Goal: Transaction & Acquisition: Book appointment/travel/reservation

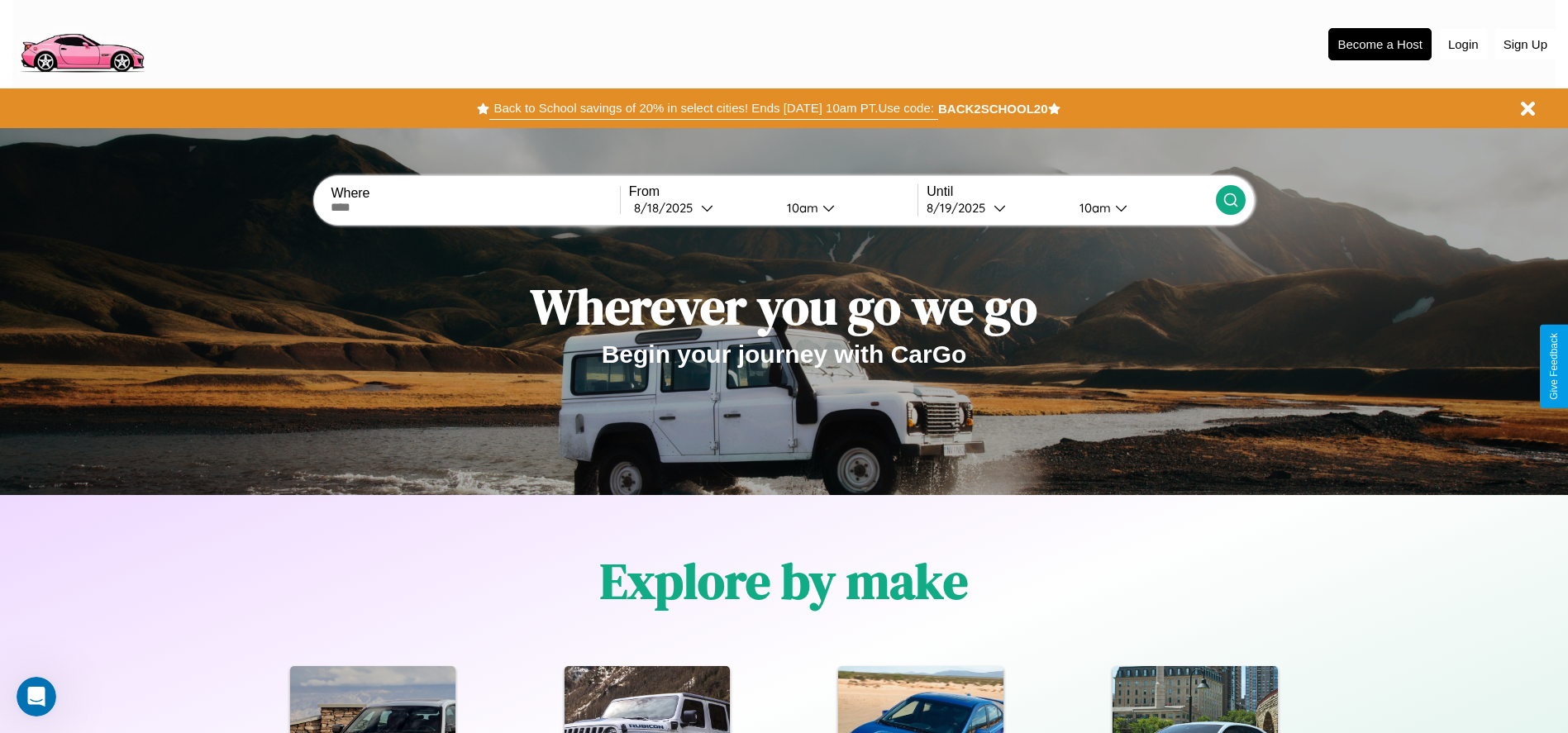
click at [714, 108] on button "Back to School savings of 20% in select cities! Ends 9/1 at 10am PT. Use code:" at bounding box center [714, 108] width 448 height 23
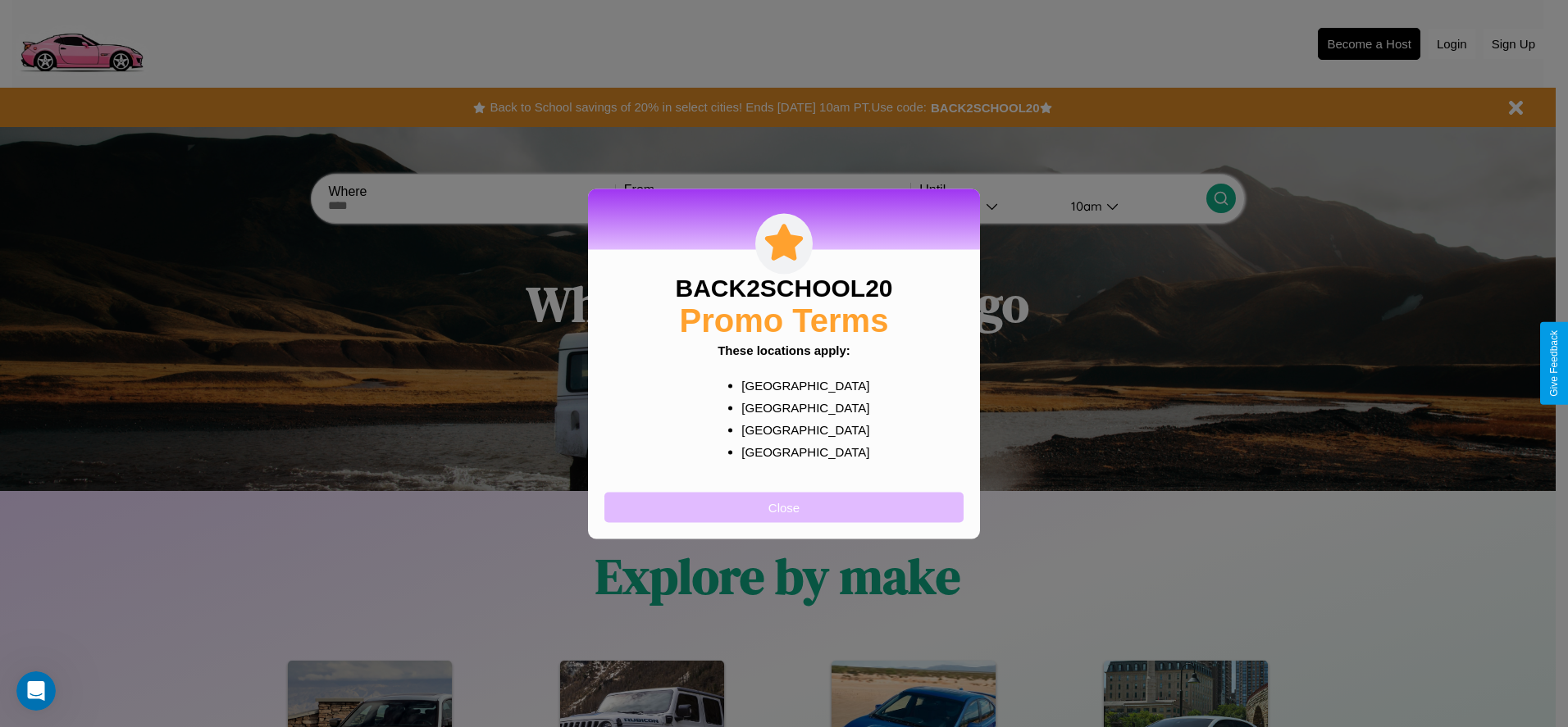
click at [784, 507] on button "Close" at bounding box center [784, 506] width 359 height 30
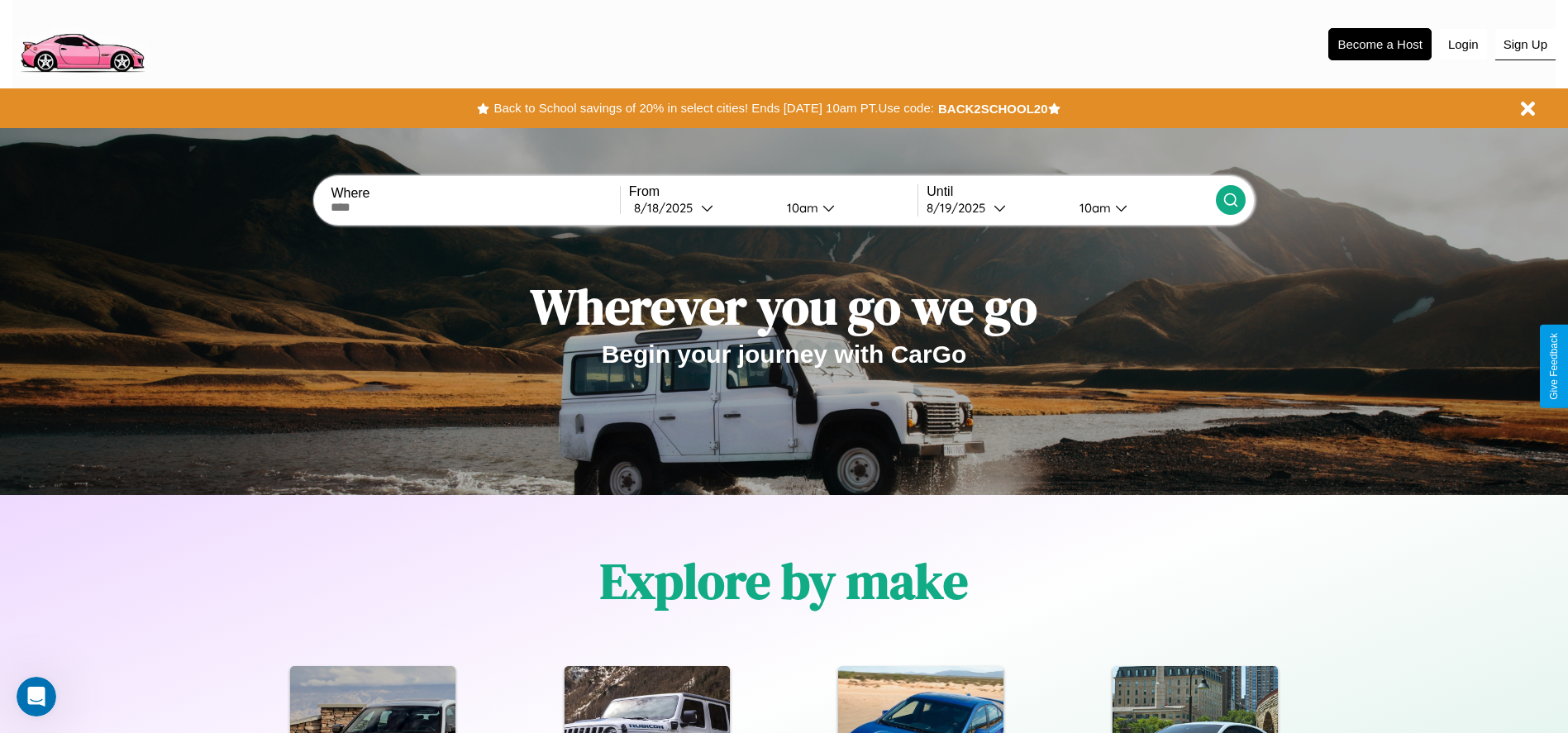
click at [1525, 44] on button "Sign Up" at bounding box center [1526, 45] width 60 height 31
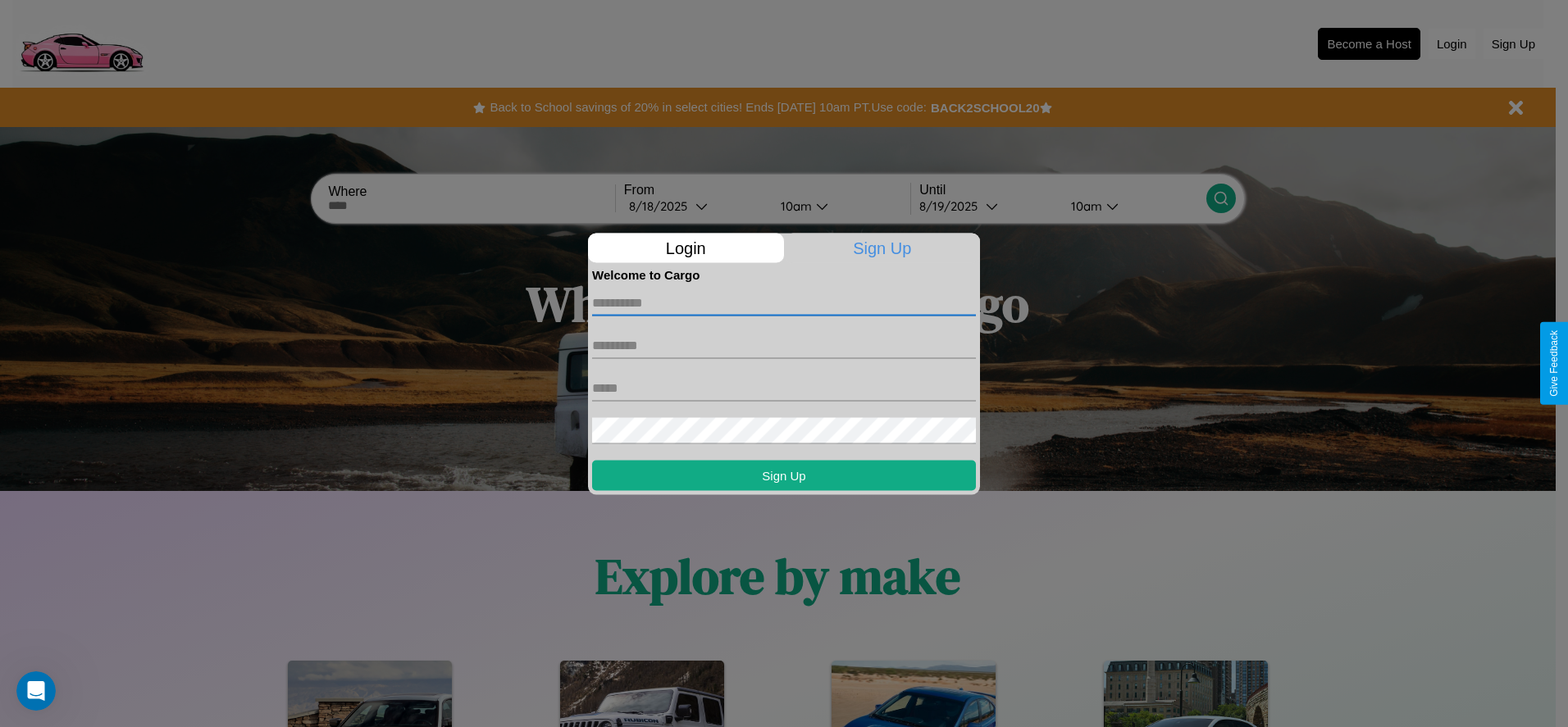
click at [784, 302] on input "text" at bounding box center [784, 302] width 384 height 26
type input "*********"
click at [784, 345] on input "text" at bounding box center [784, 345] width 384 height 26
type input "*****"
click at [784, 388] on input "text" at bounding box center [784, 387] width 384 height 26
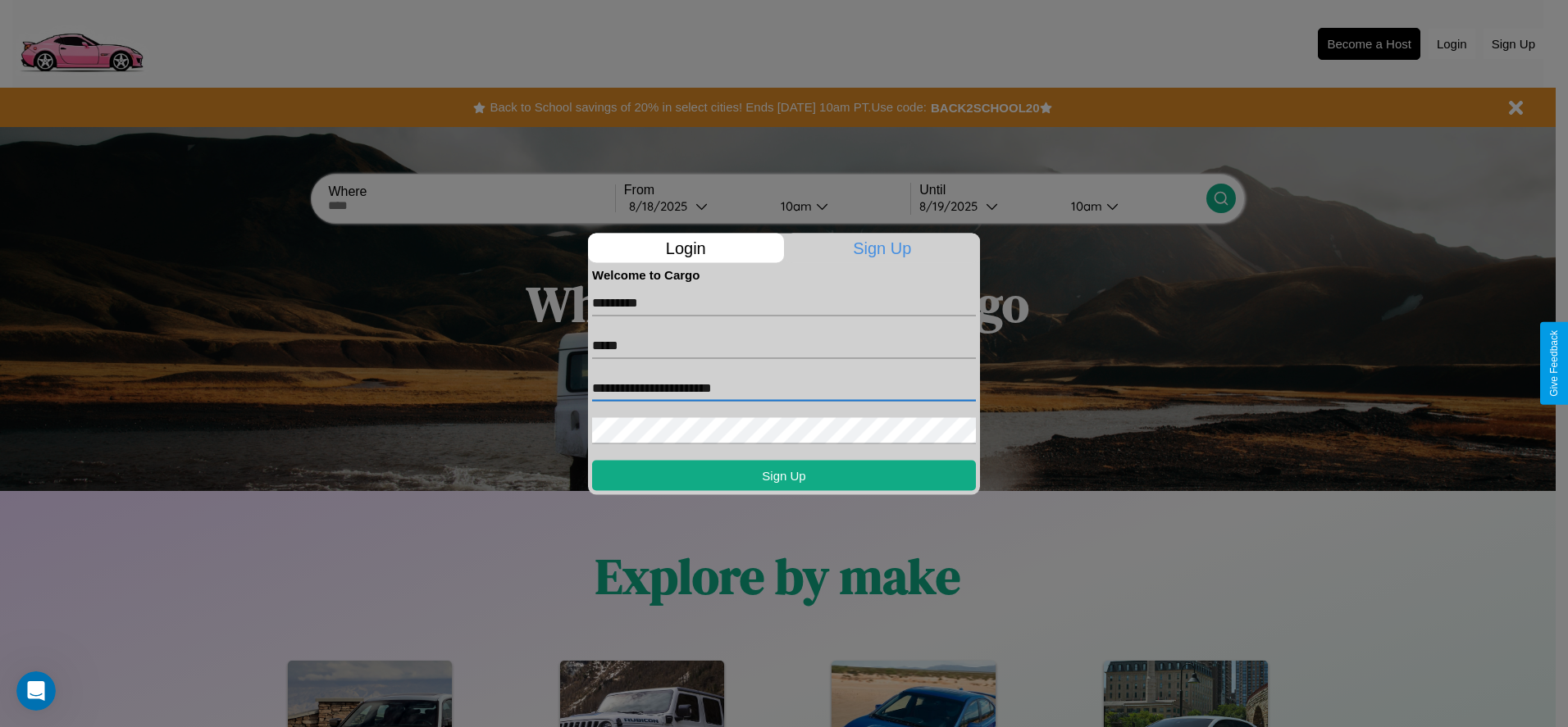
type input "**********"
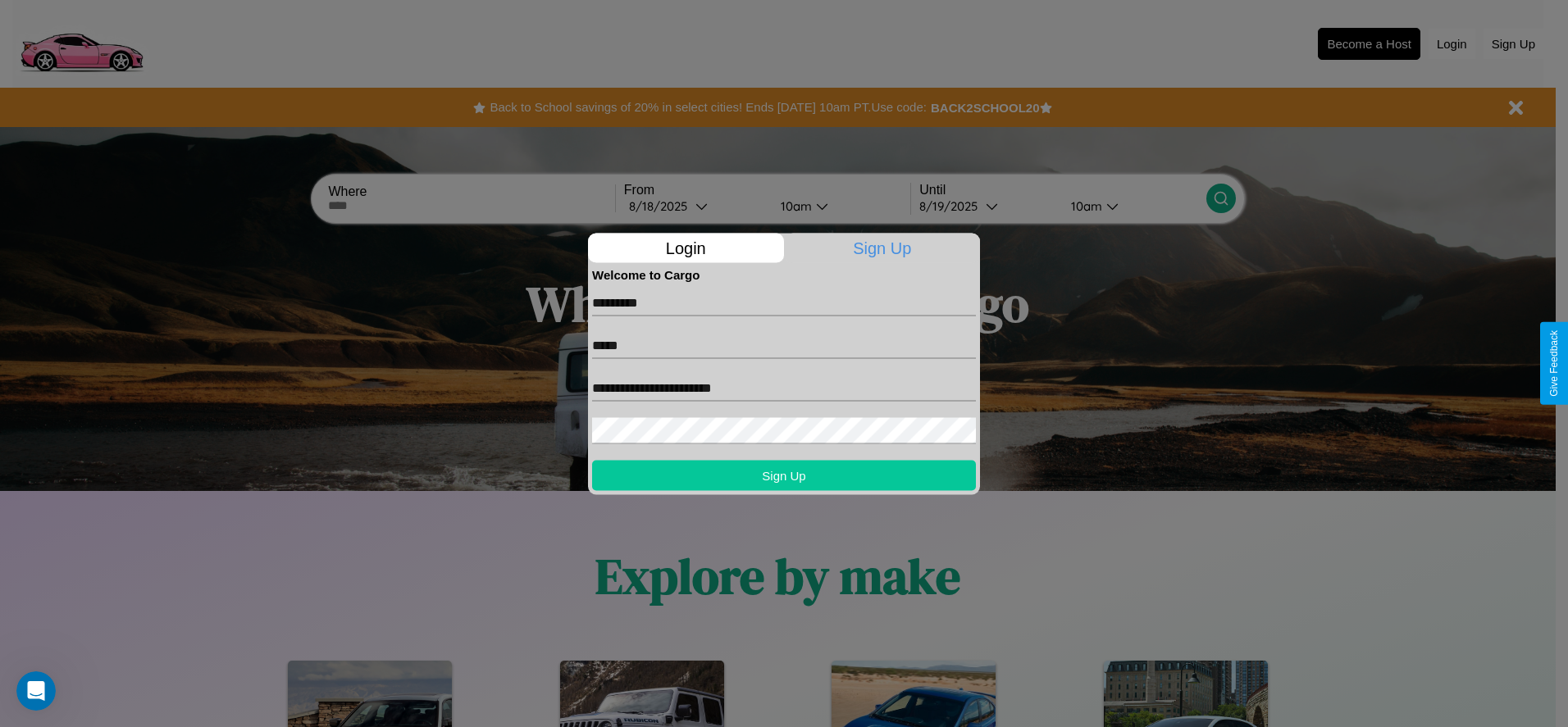
click at [784, 475] on button "Sign Up" at bounding box center [784, 474] width 384 height 30
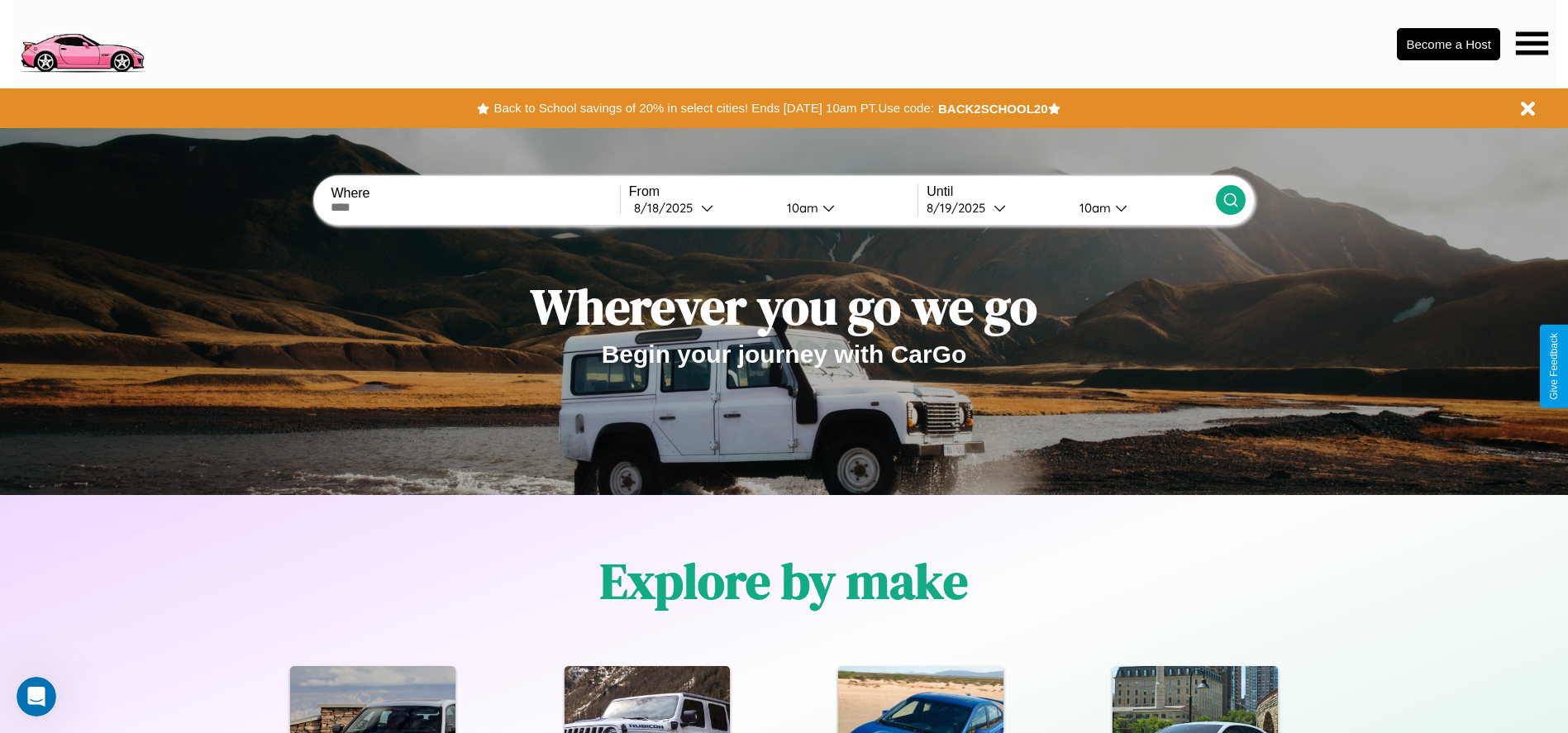
click at [475, 207] on input "text" at bounding box center [475, 207] width 288 height 14
type input "*******"
click at [701, 207] on div "8 / 18 / 2025" at bounding box center [667, 207] width 67 height 16
select select "*"
select select "****"
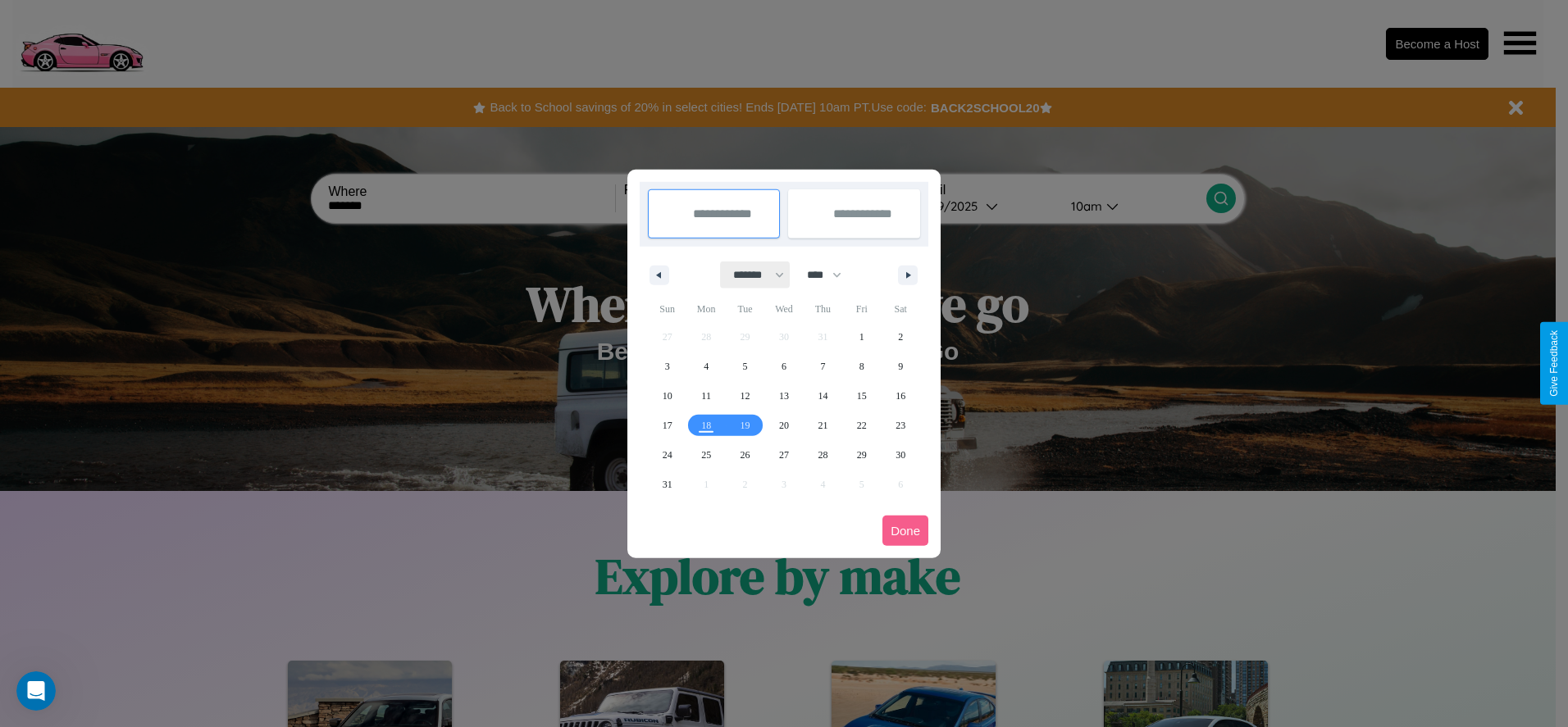
click at [752, 274] on select "******* ******** ***** ***** *** **** **** ****** ********* ******* ******** **…" at bounding box center [755, 275] width 70 height 27
select select "*"
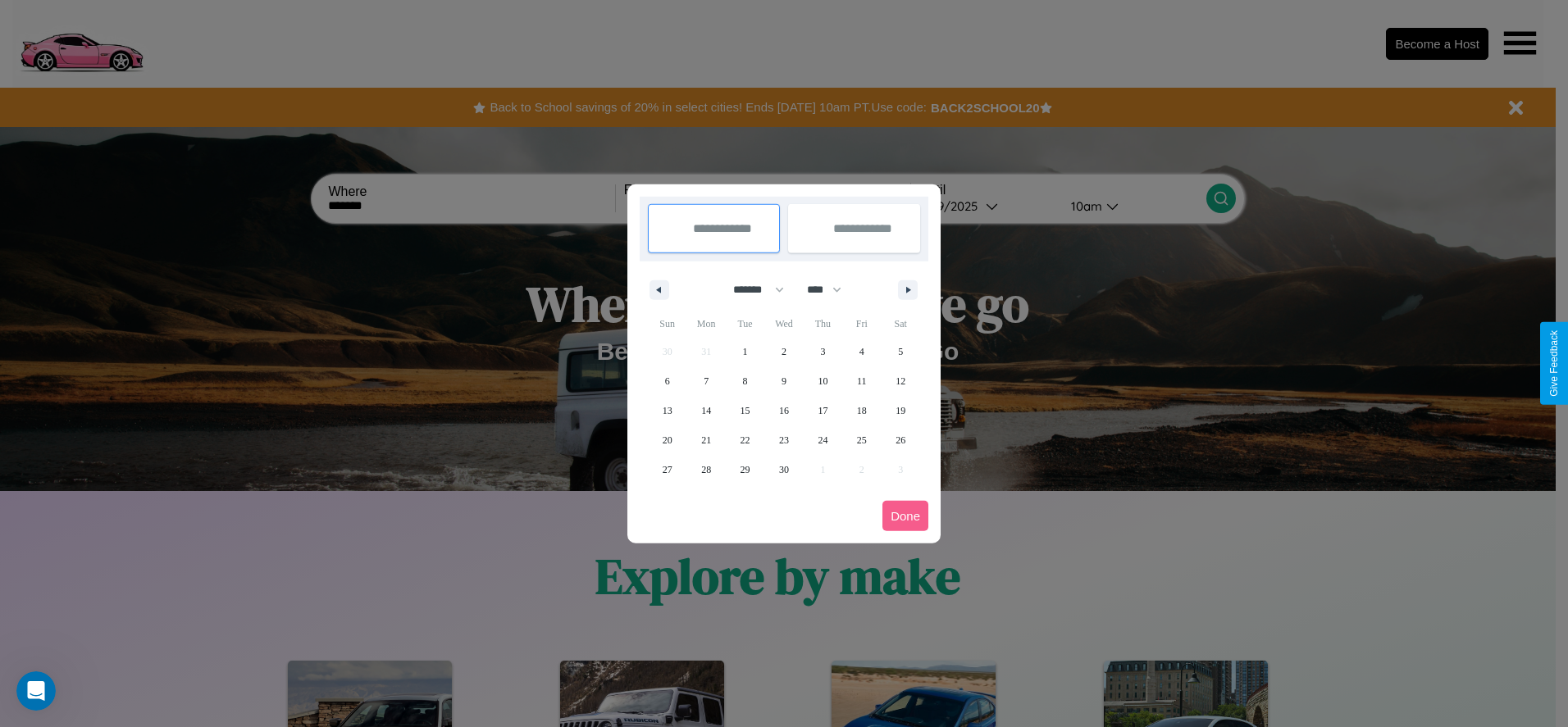
click at [832, 290] on select "**** **** **** **** **** **** **** **** **** **** **** **** **** **** **** ****…" at bounding box center [823, 290] width 49 height 27
select select "****"
click at [822, 380] on span "9" at bounding box center [822, 380] width 5 height 30
type input "**********"
click at [706, 409] on span "13" at bounding box center [706, 410] width 10 height 30
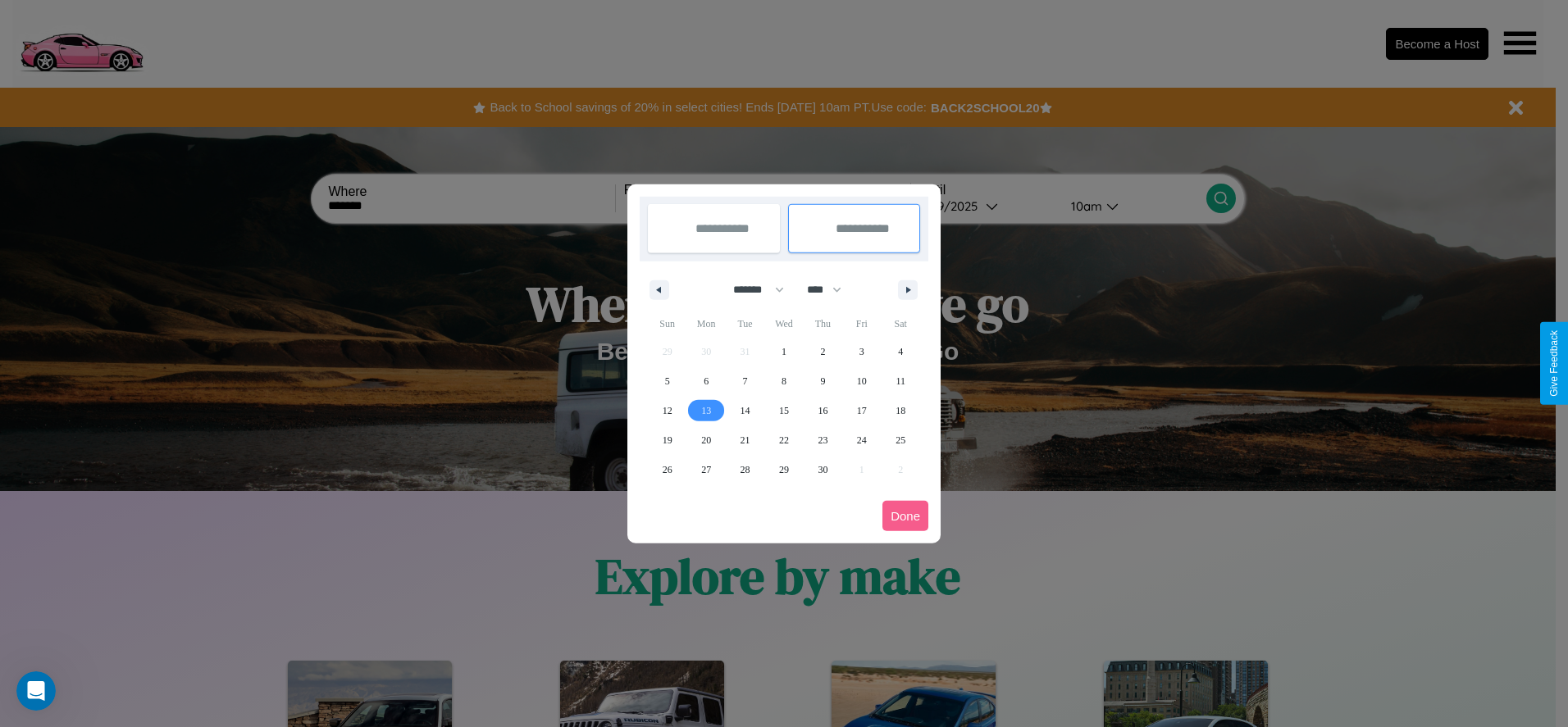
type input "**********"
click at [905, 516] on button "Done" at bounding box center [905, 516] width 46 height 30
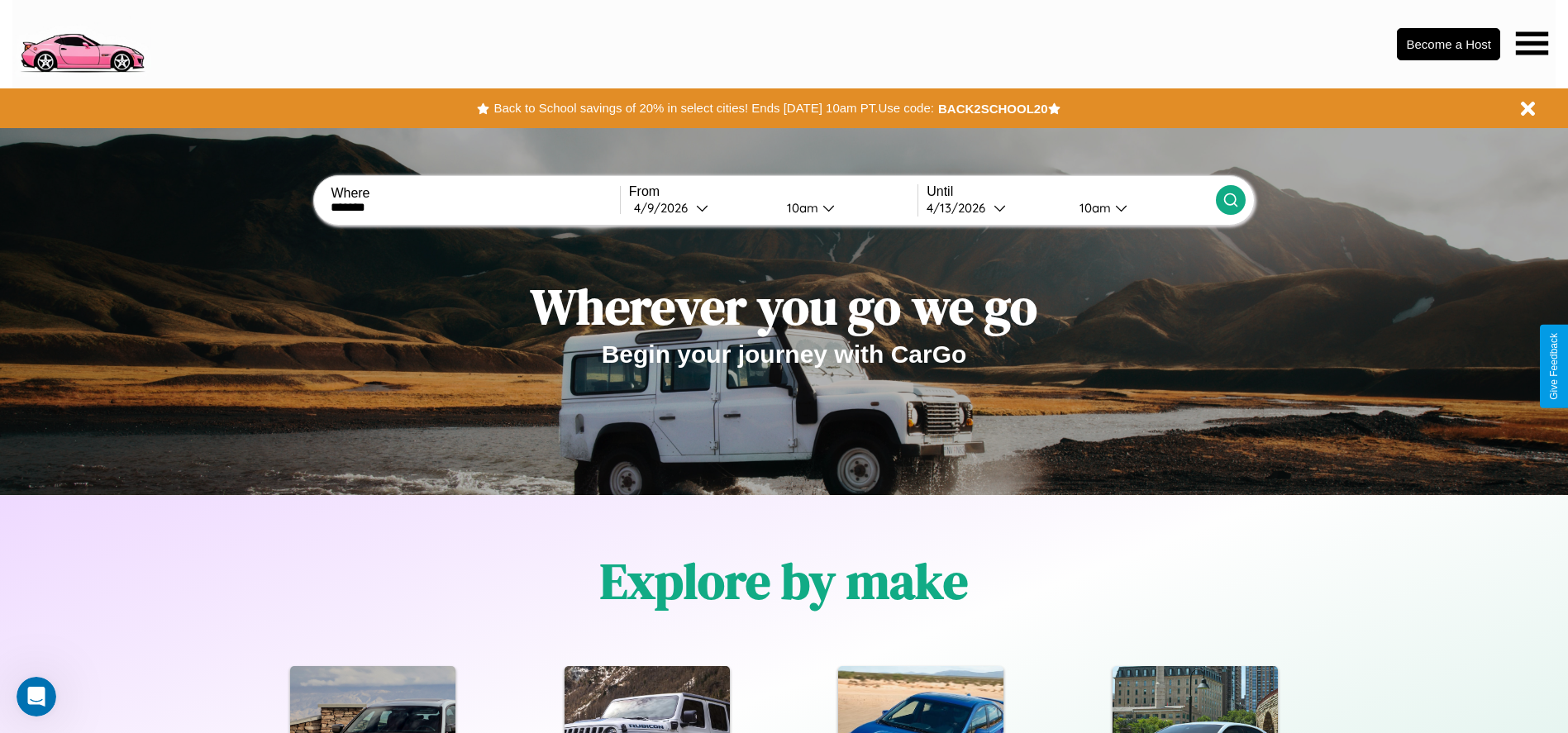
click at [1230, 200] on icon at bounding box center [1230, 200] width 17 height 17
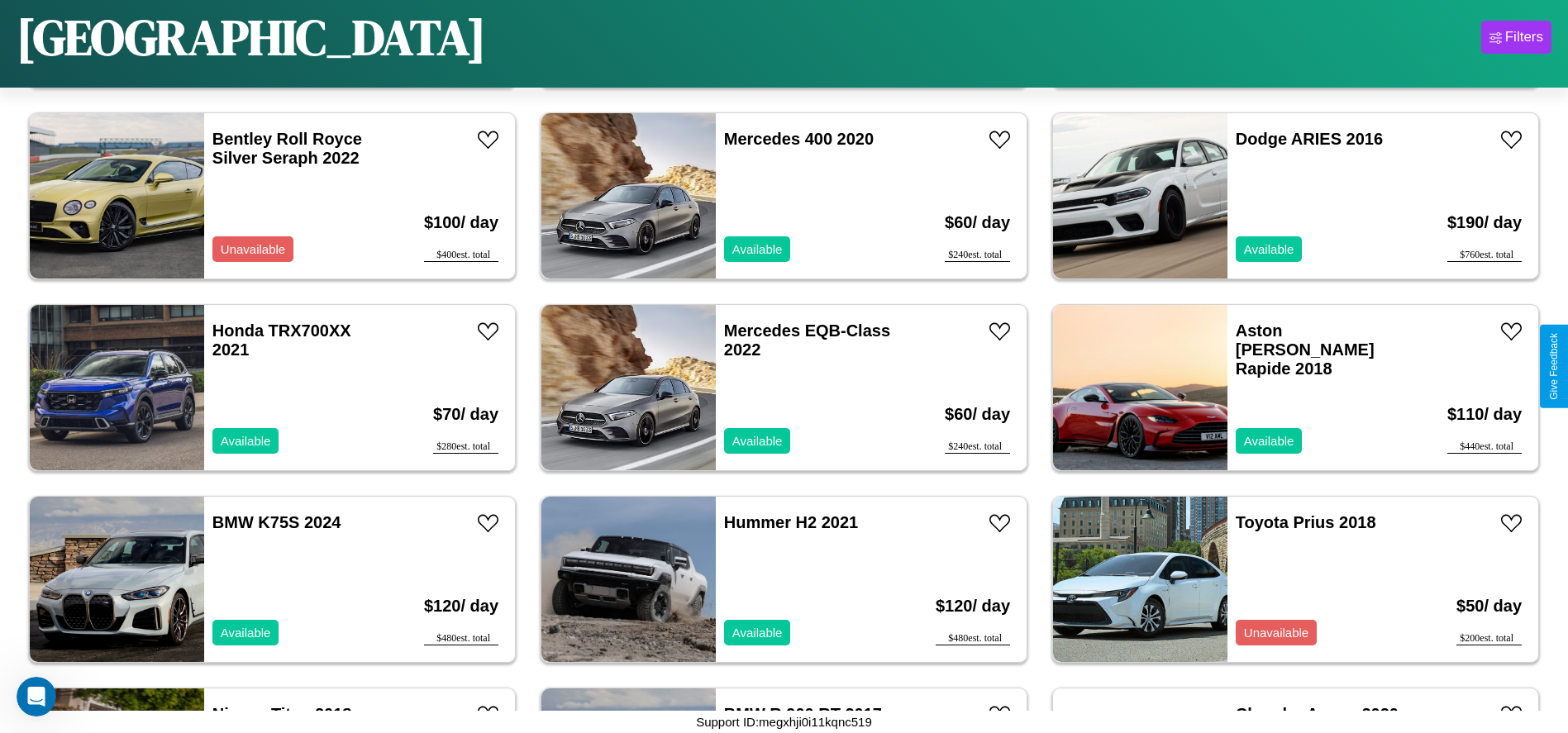
scroll to position [1910, 0]
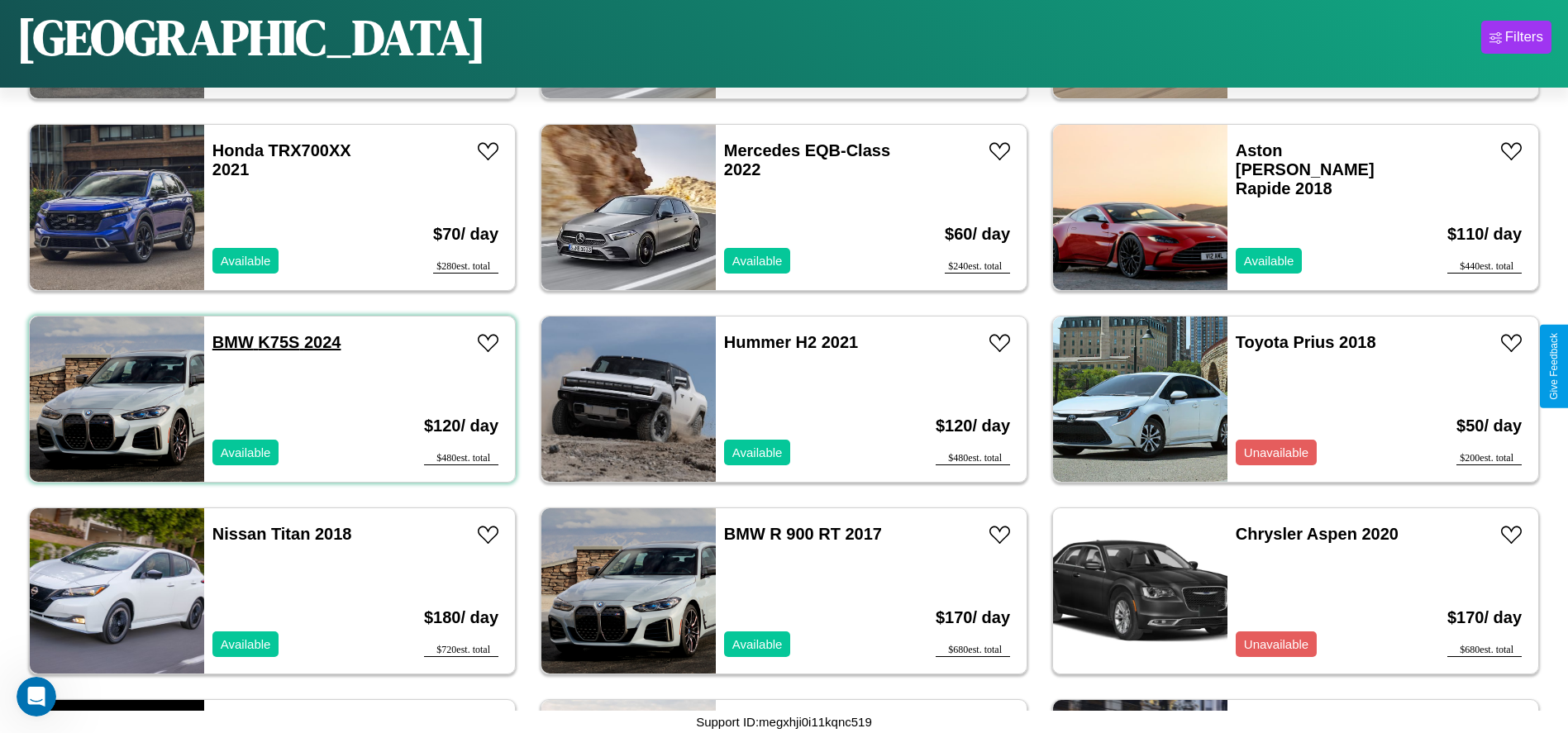
click at [231, 342] on link "BMW K75S 2024" at bounding box center [277, 342] width 129 height 18
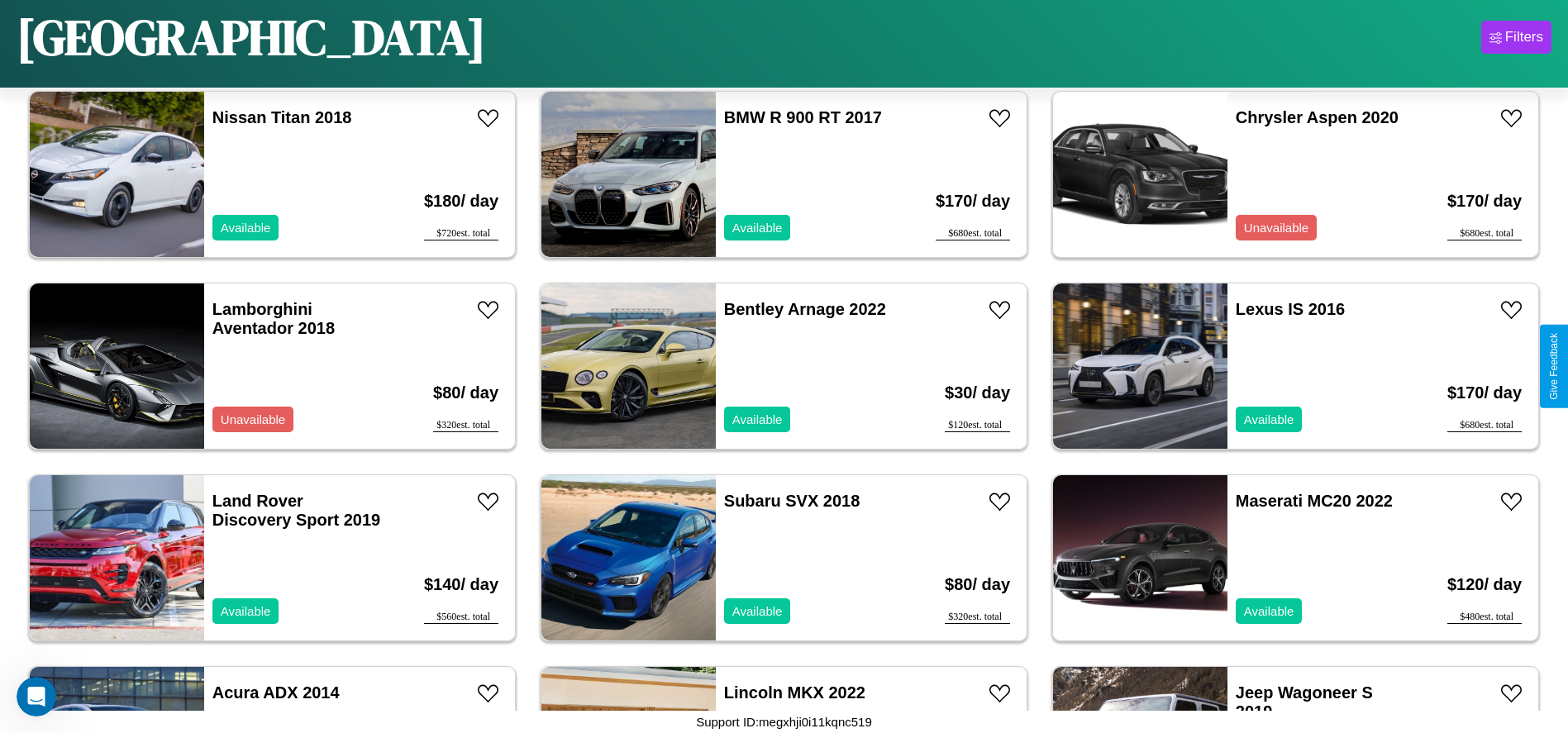
scroll to position [2677, 0]
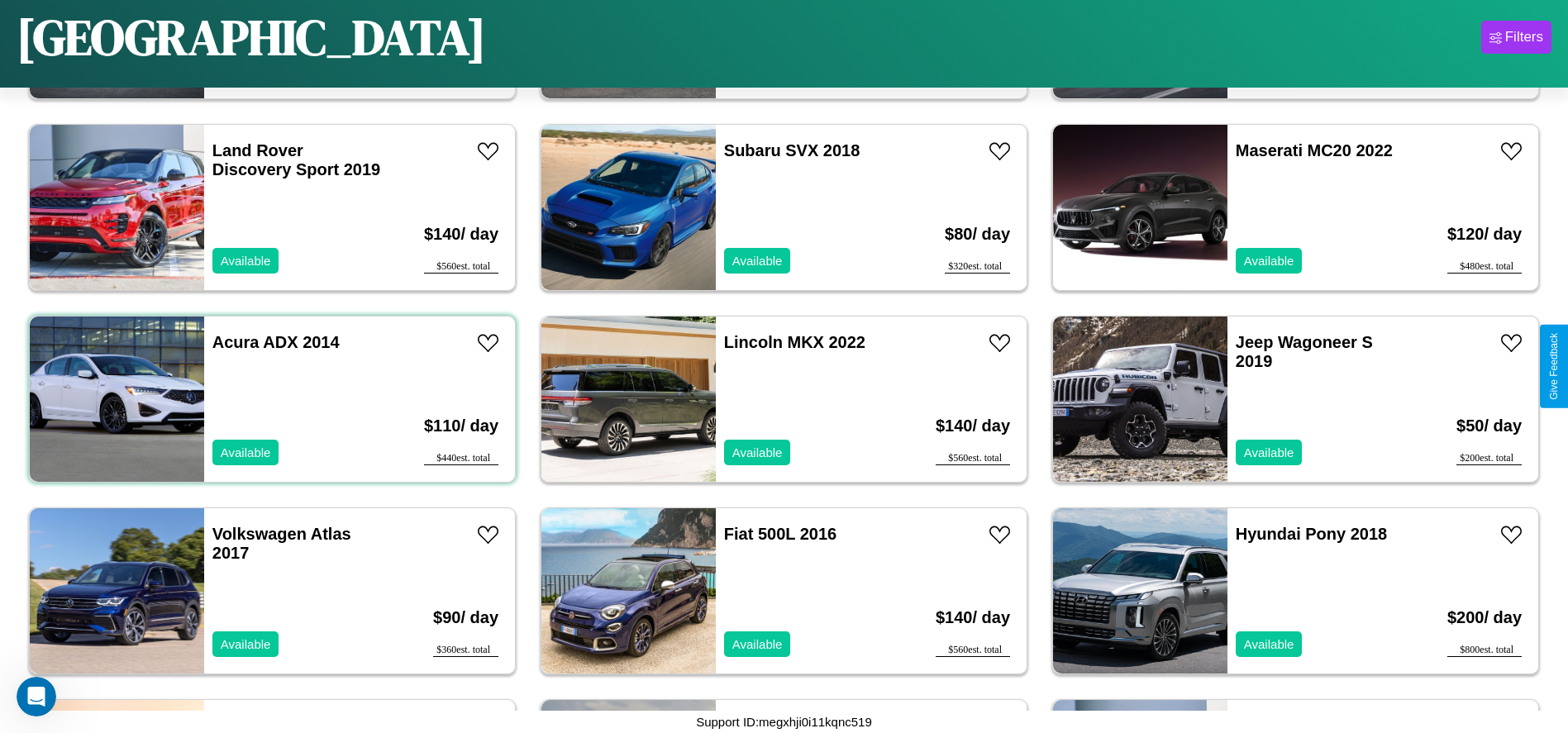
click at [271, 399] on div "Acura ADX 2014 Available" at bounding box center [300, 399] width 191 height 165
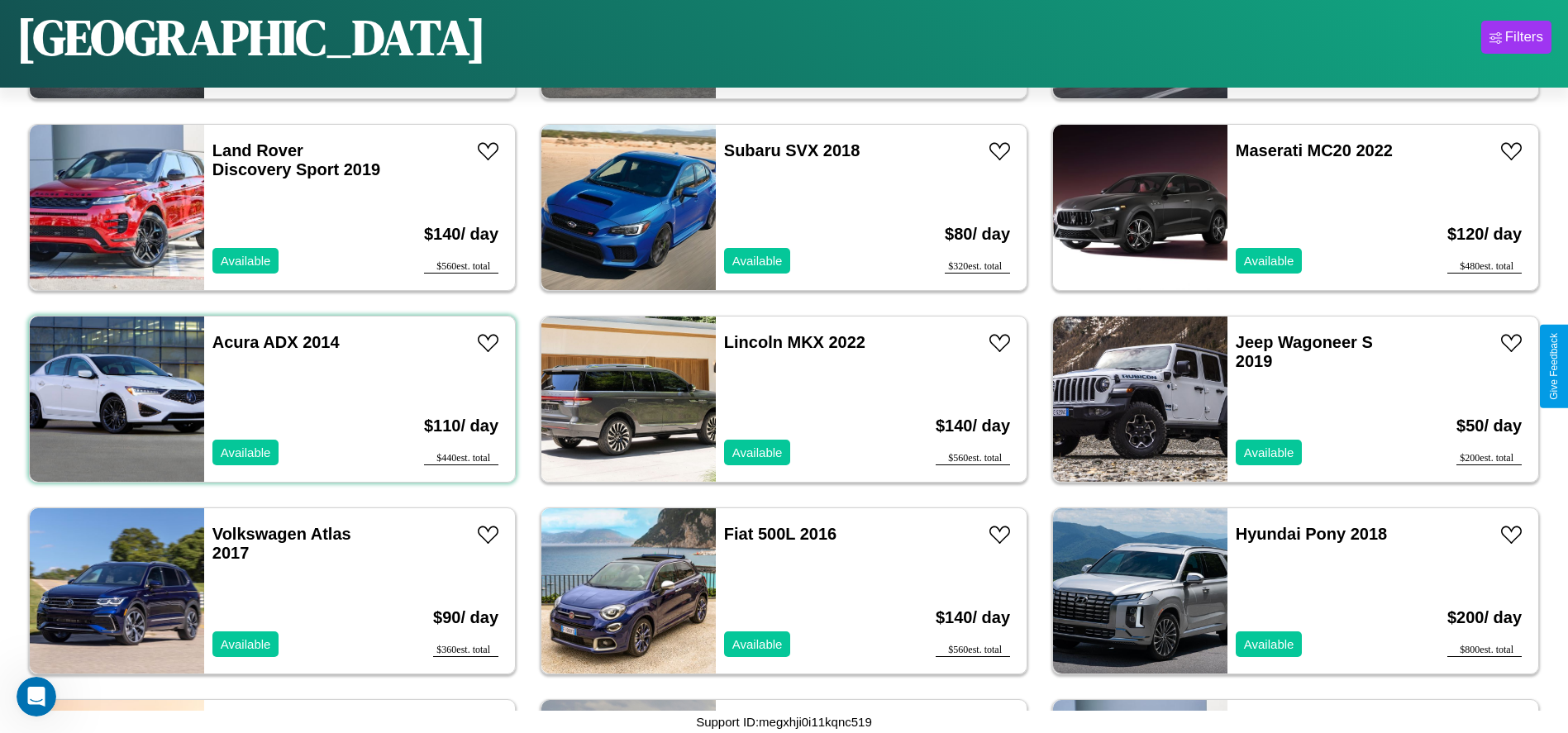
click at [271, 399] on div "Acura ADX 2014 Available" at bounding box center [300, 399] width 191 height 165
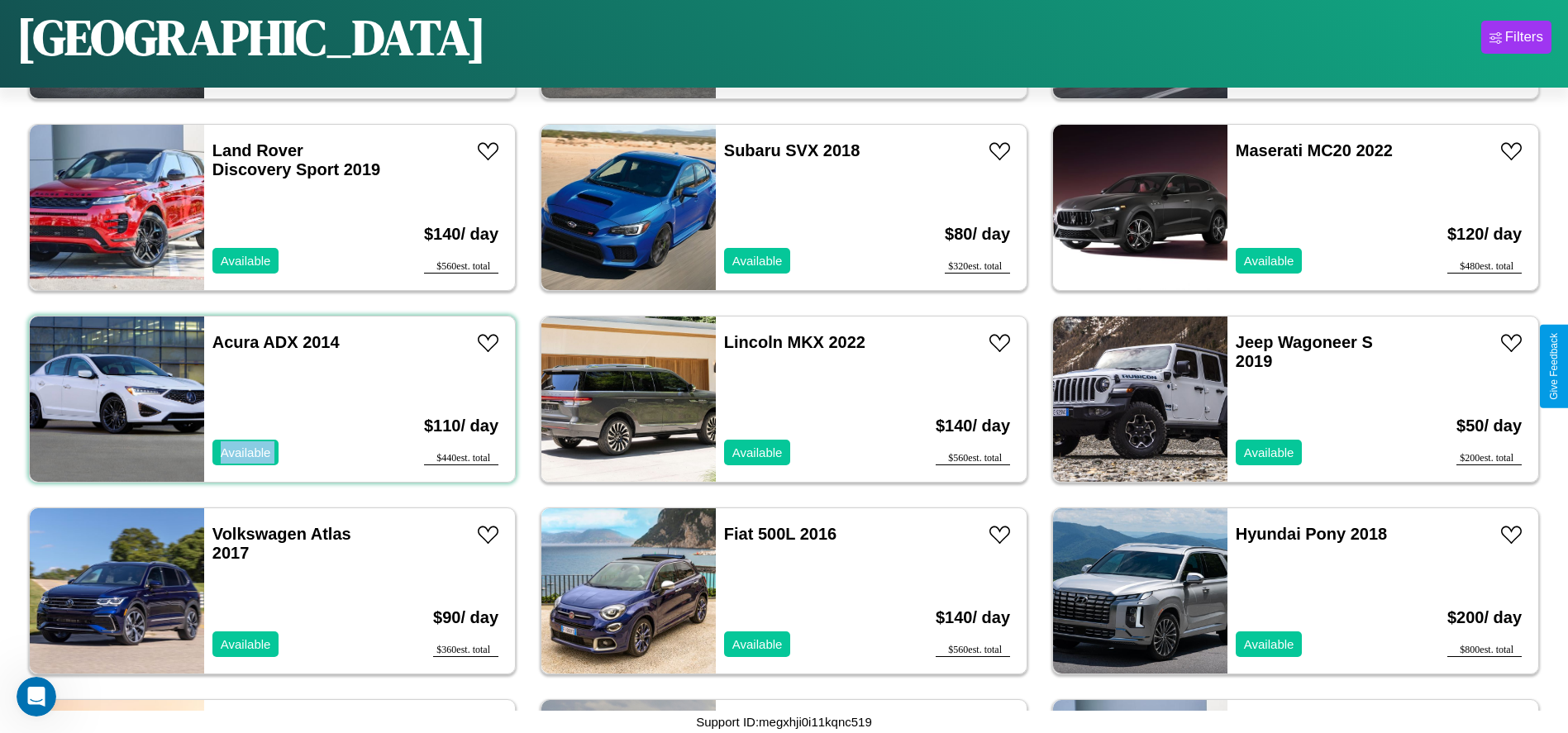
click at [271, 399] on div "Acura ADX 2014 Available" at bounding box center [300, 399] width 191 height 165
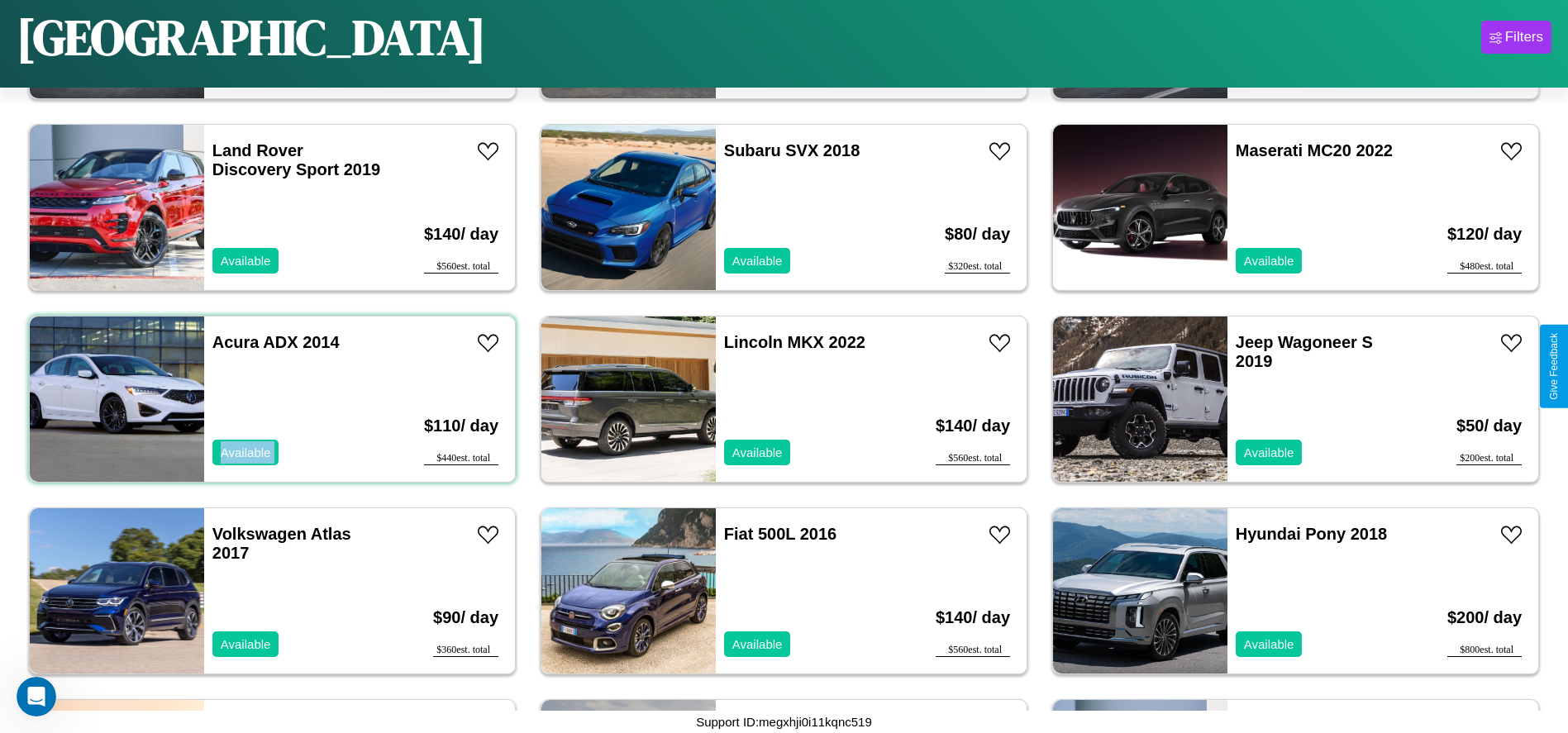
click at [271, 399] on div "Acura ADX 2014 Available" at bounding box center [300, 399] width 191 height 165
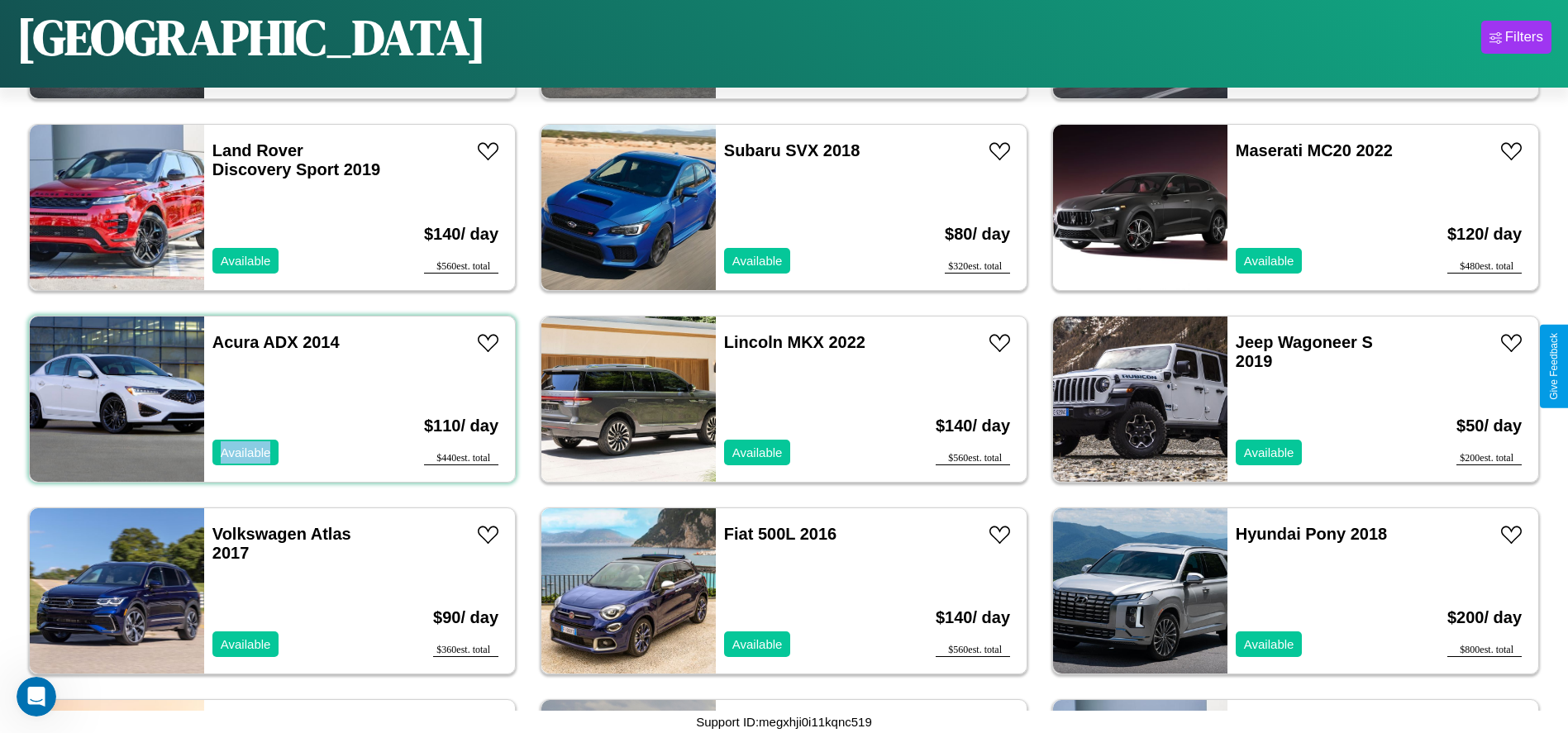
click at [271, 399] on div "Acura ADX 2014 Available" at bounding box center [300, 399] width 191 height 165
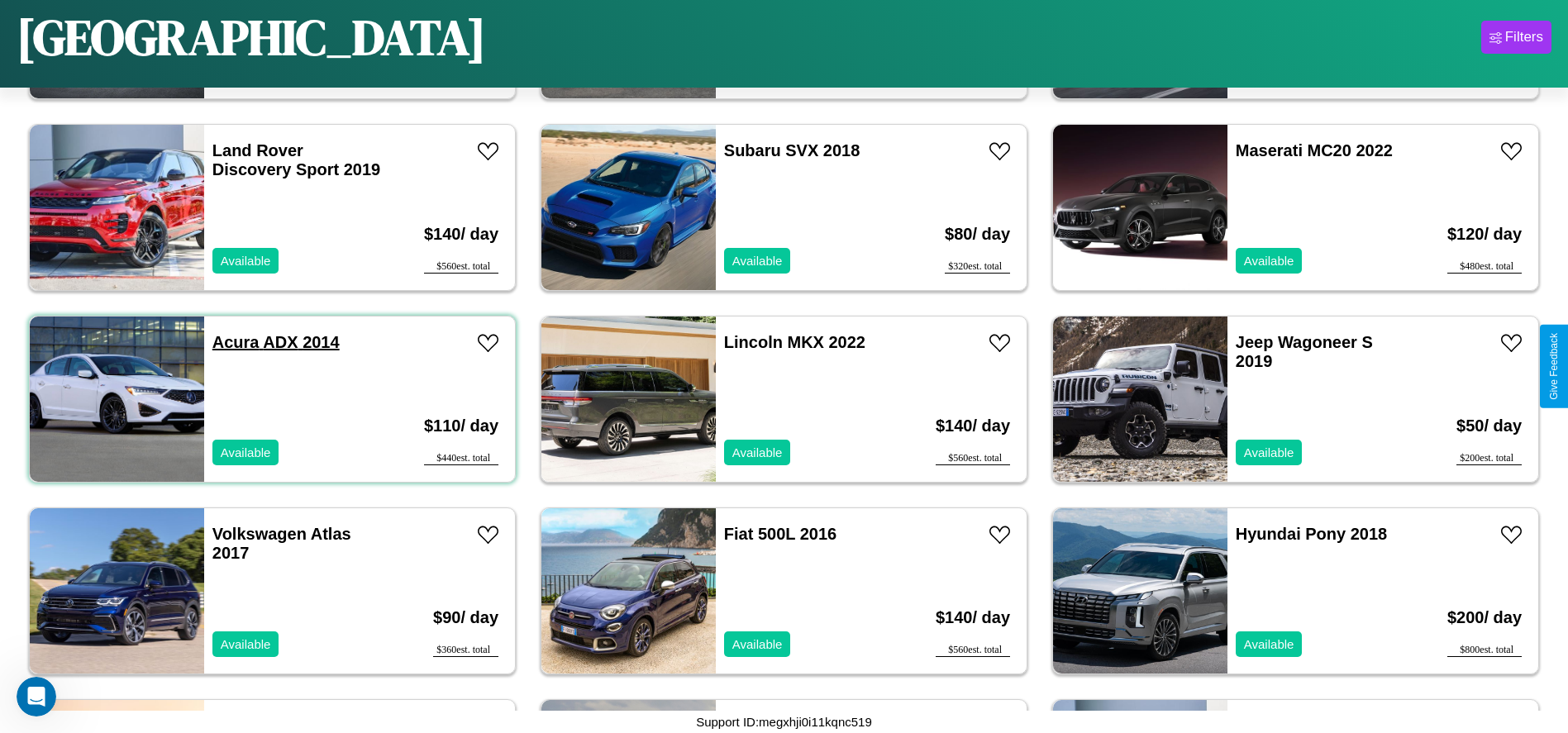
click at [234, 342] on link "Acura ADX 2014" at bounding box center [276, 342] width 128 height 18
click at [271, 399] on div "Acura ADX 2014 Available" at bounding box center [300, 399] width 191 height 165
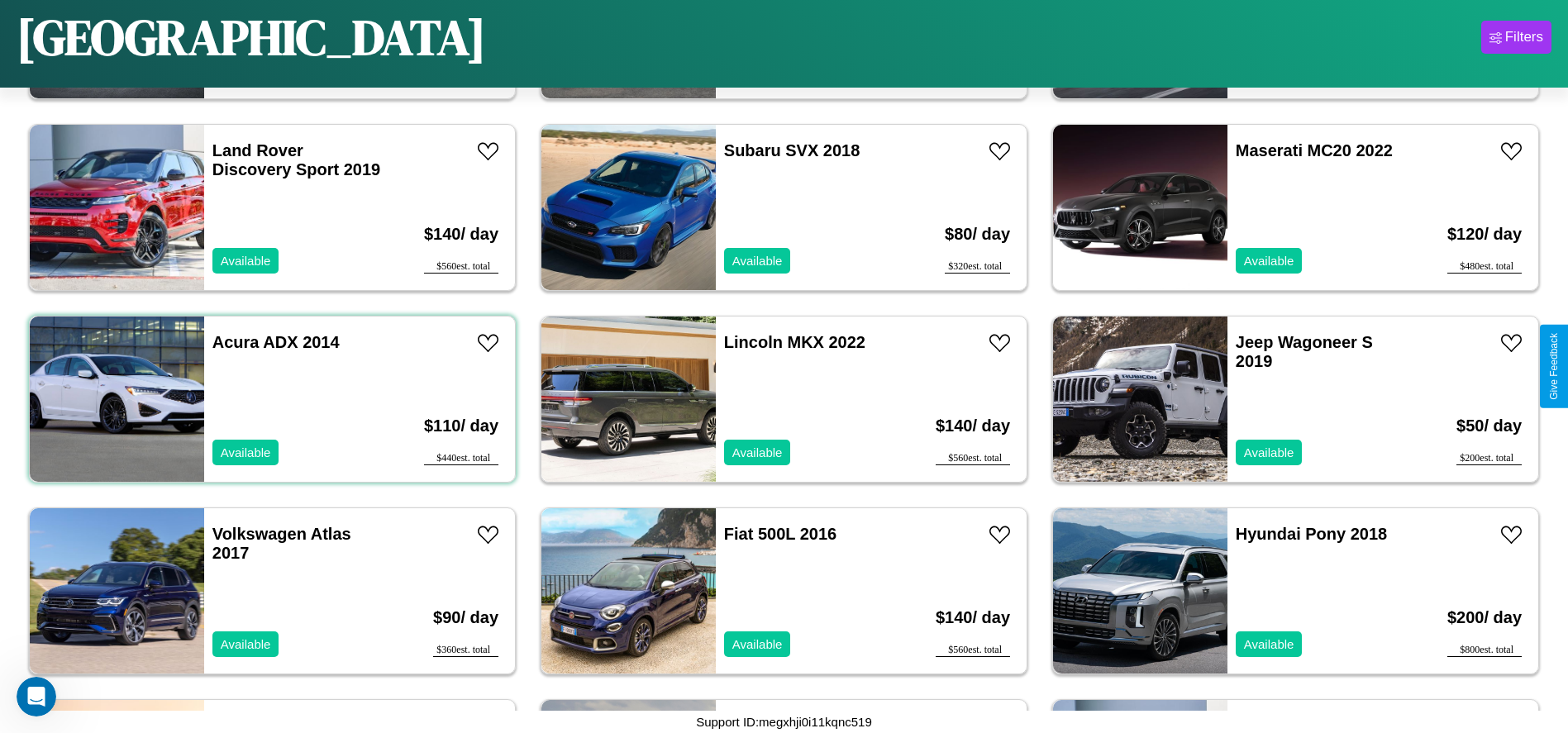
click at [271, 399] on div "Acura ADX 2014 Available" at bounding box center [300, 399] width 191 height 165
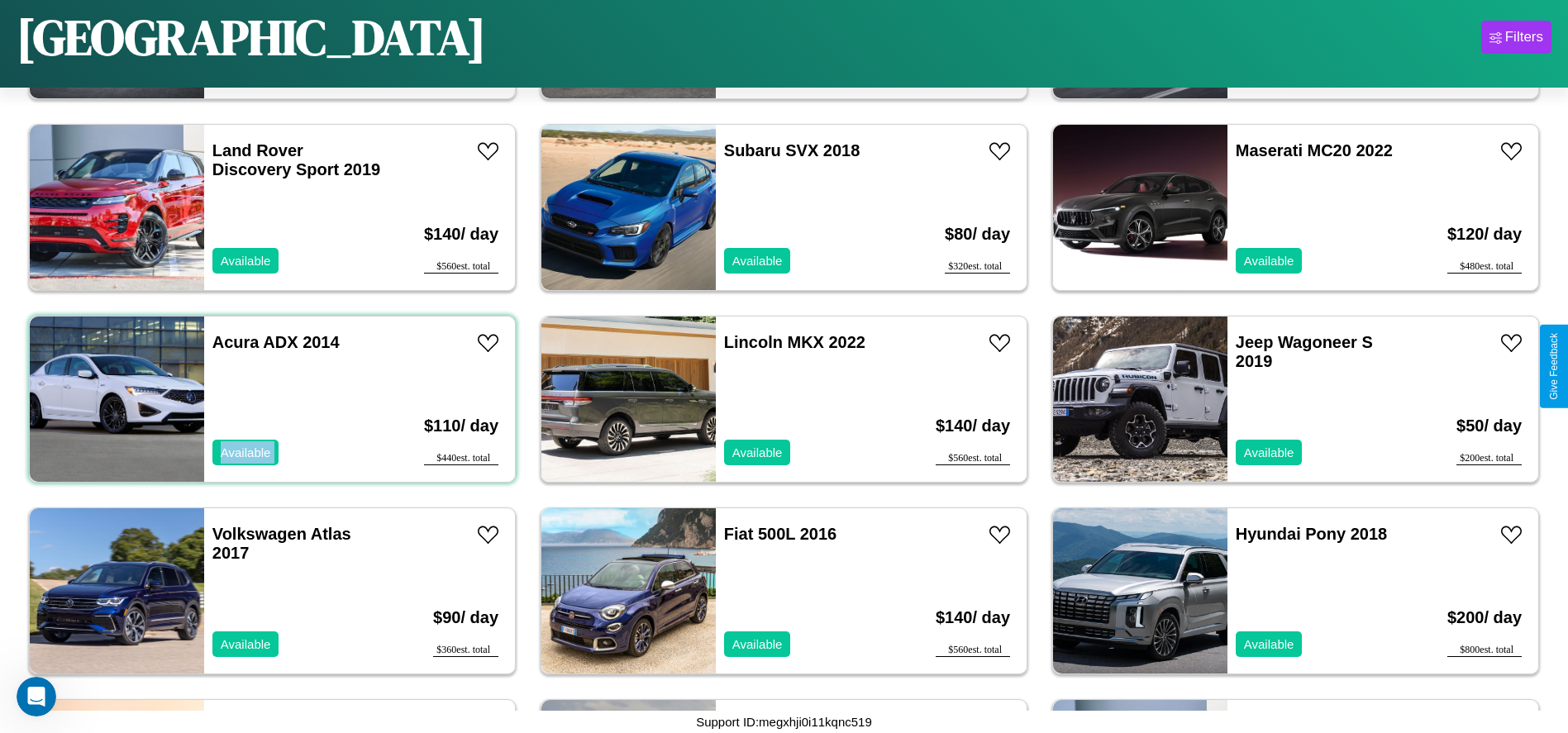
click at [271, 399] on div "Acura ADX 2014 Available" at bounding box center [300, 399] width 191 height 165
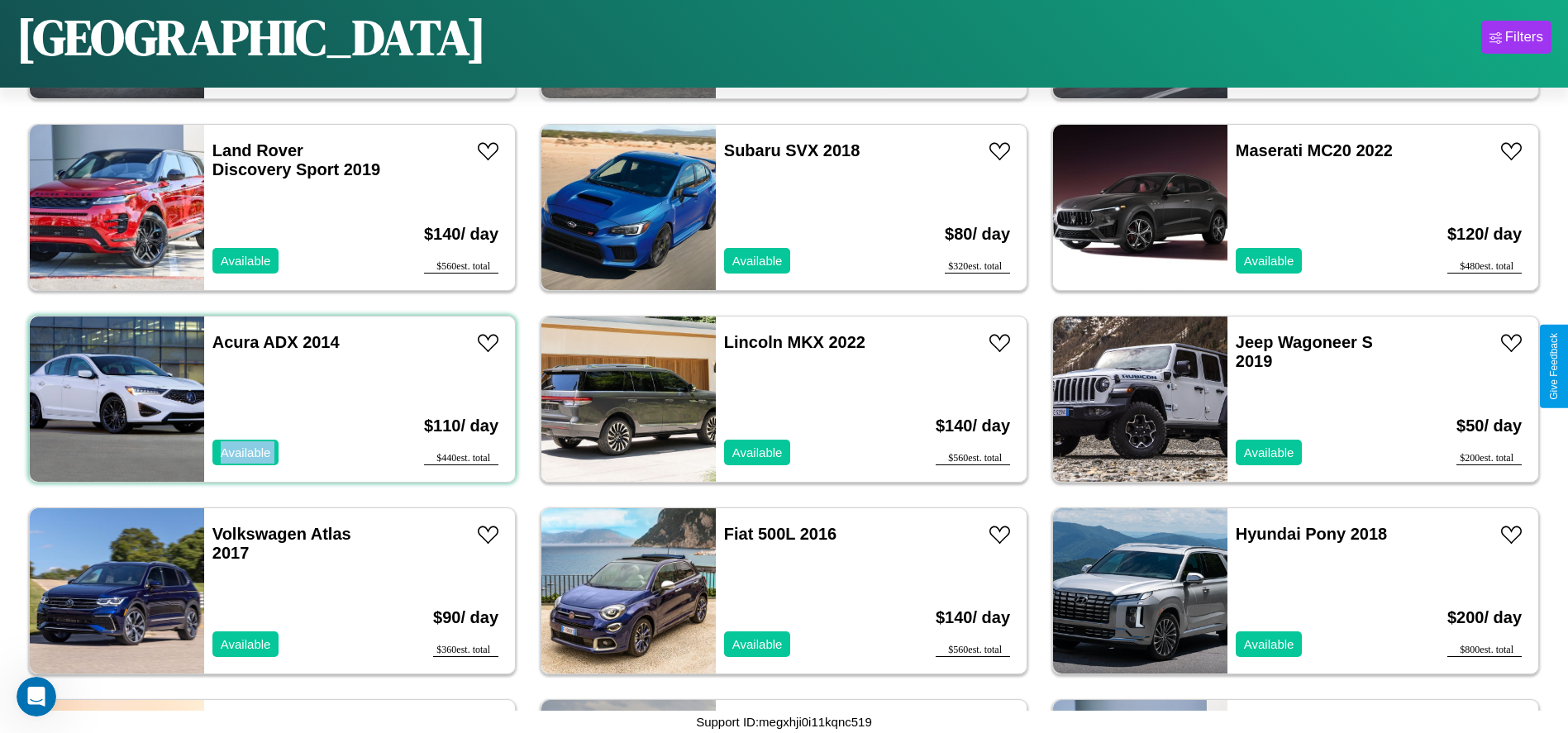
click at [271, 399] on div "Acura ADX 2014 Available" at bounding box center [300, 399] width 191 height 165
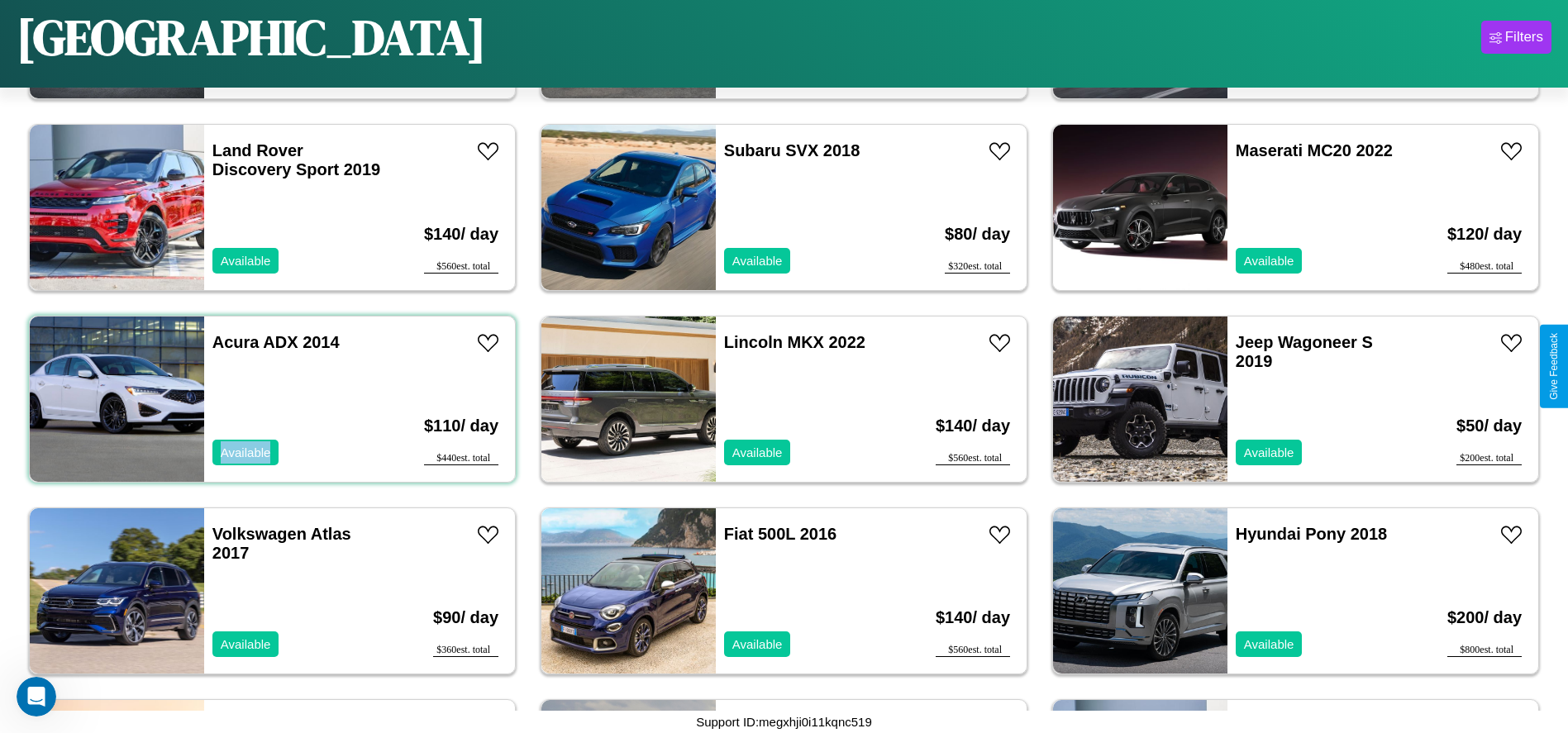
click at [271, 399] on div "Acura ADX 2014 Available" at bounding box center [300, 399] width 191 height 165
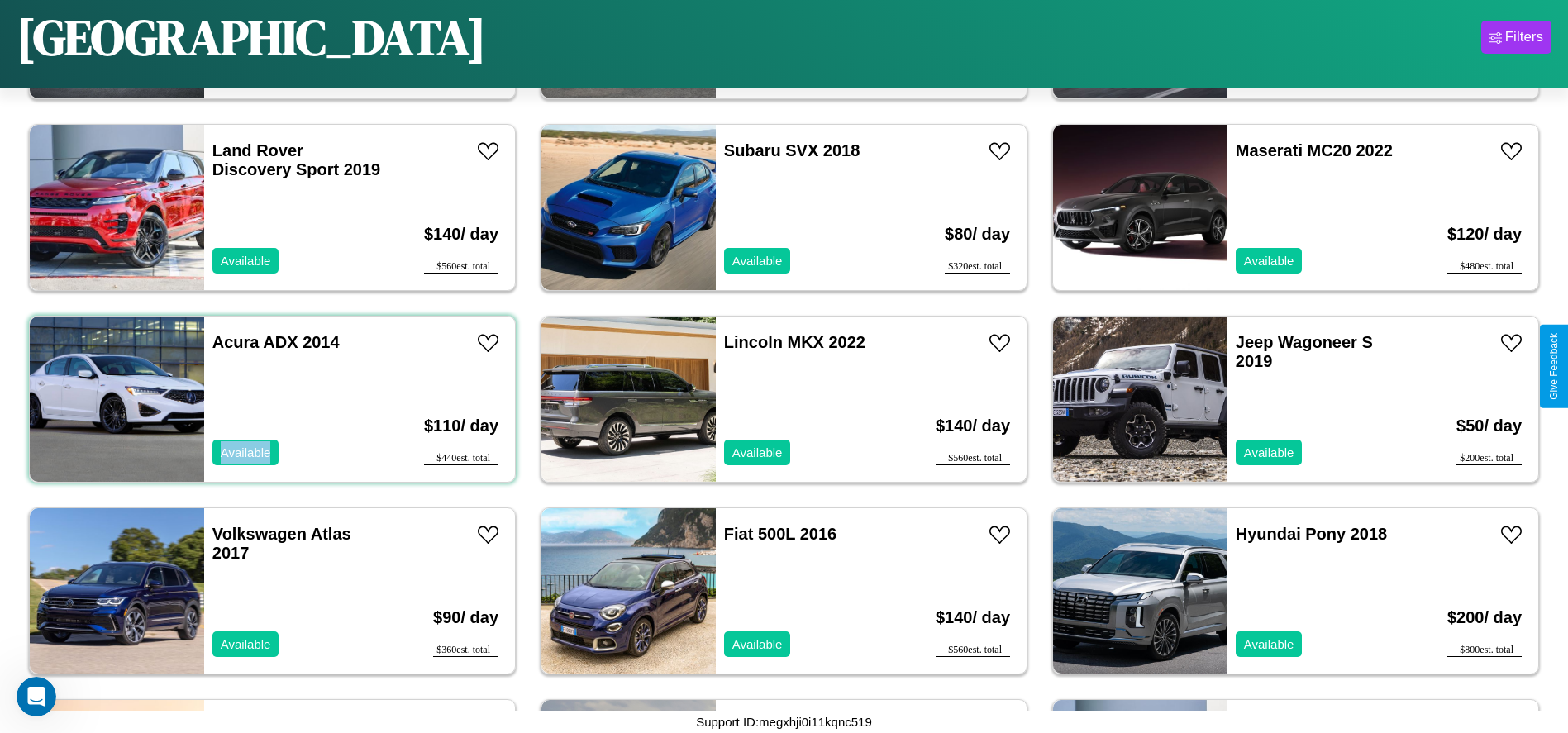
click at [271, 399] on div "Acura ADX 2014 Available" at bounding box center [300, 399] width 191 height 165
click at [234, 342] on link "Acura ADX 2014" at bounding box center [276, 342] width 128 height 18
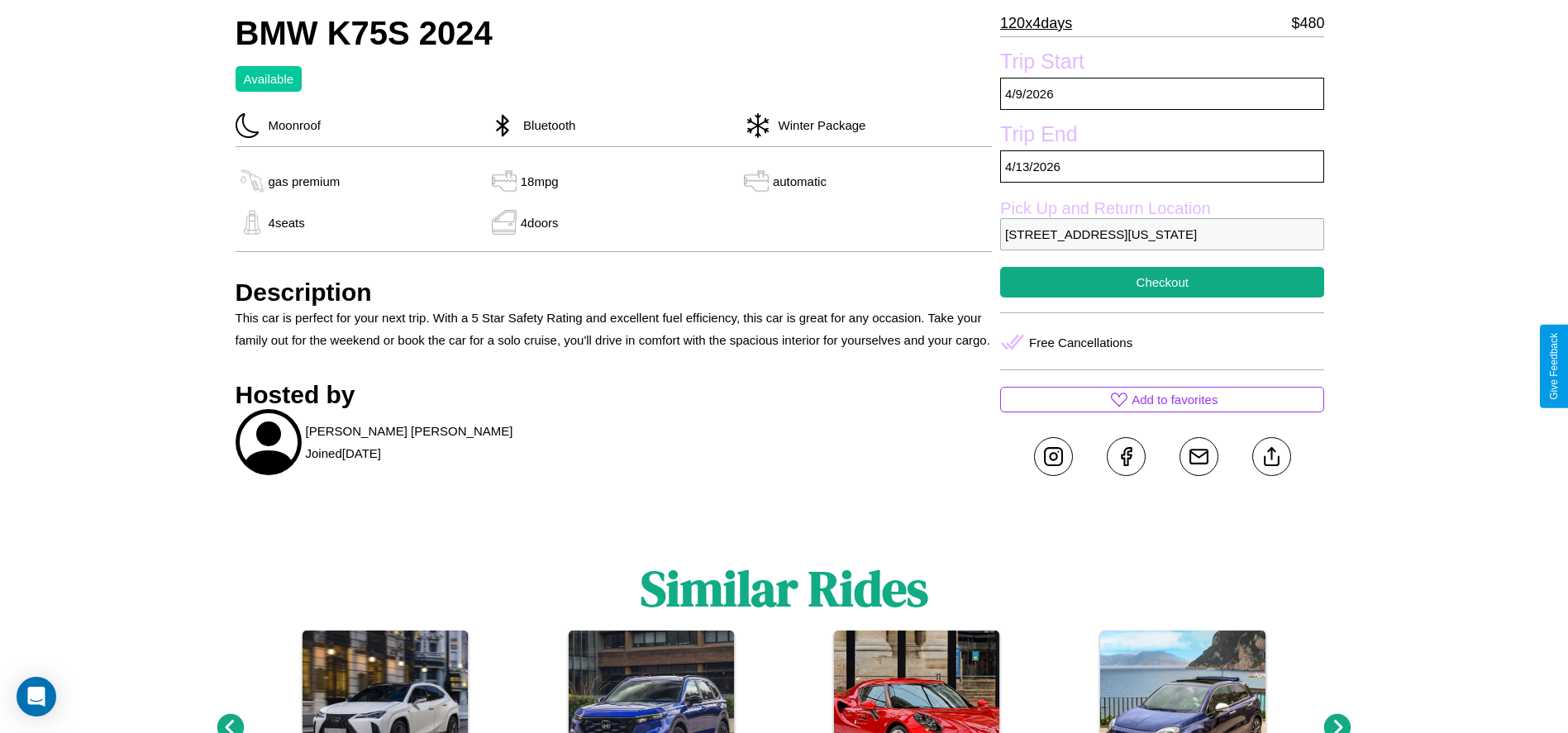
scroll to position [749, 0]
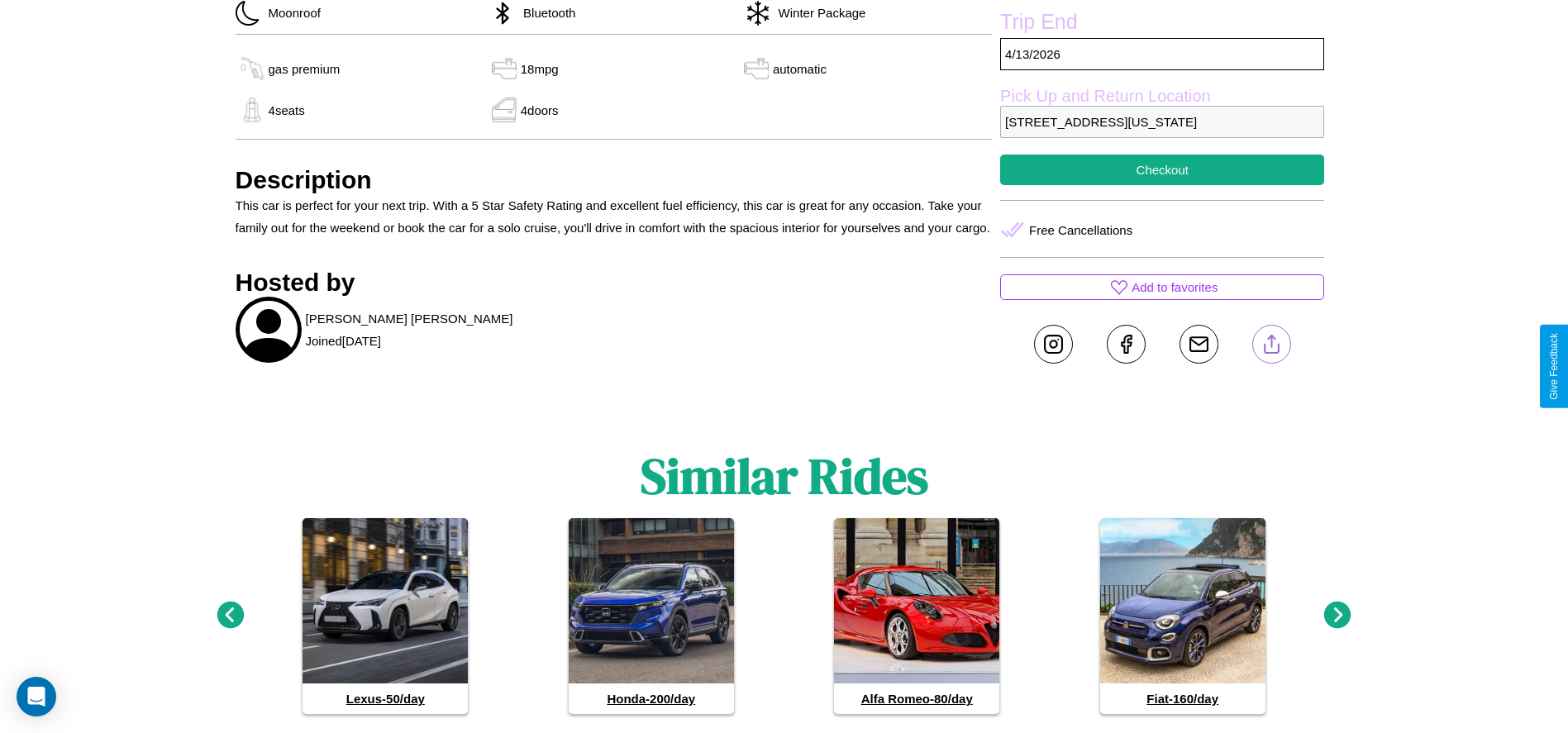
click at [1272, 348] on line at bounding box center [1272, 342] width 0 height 12
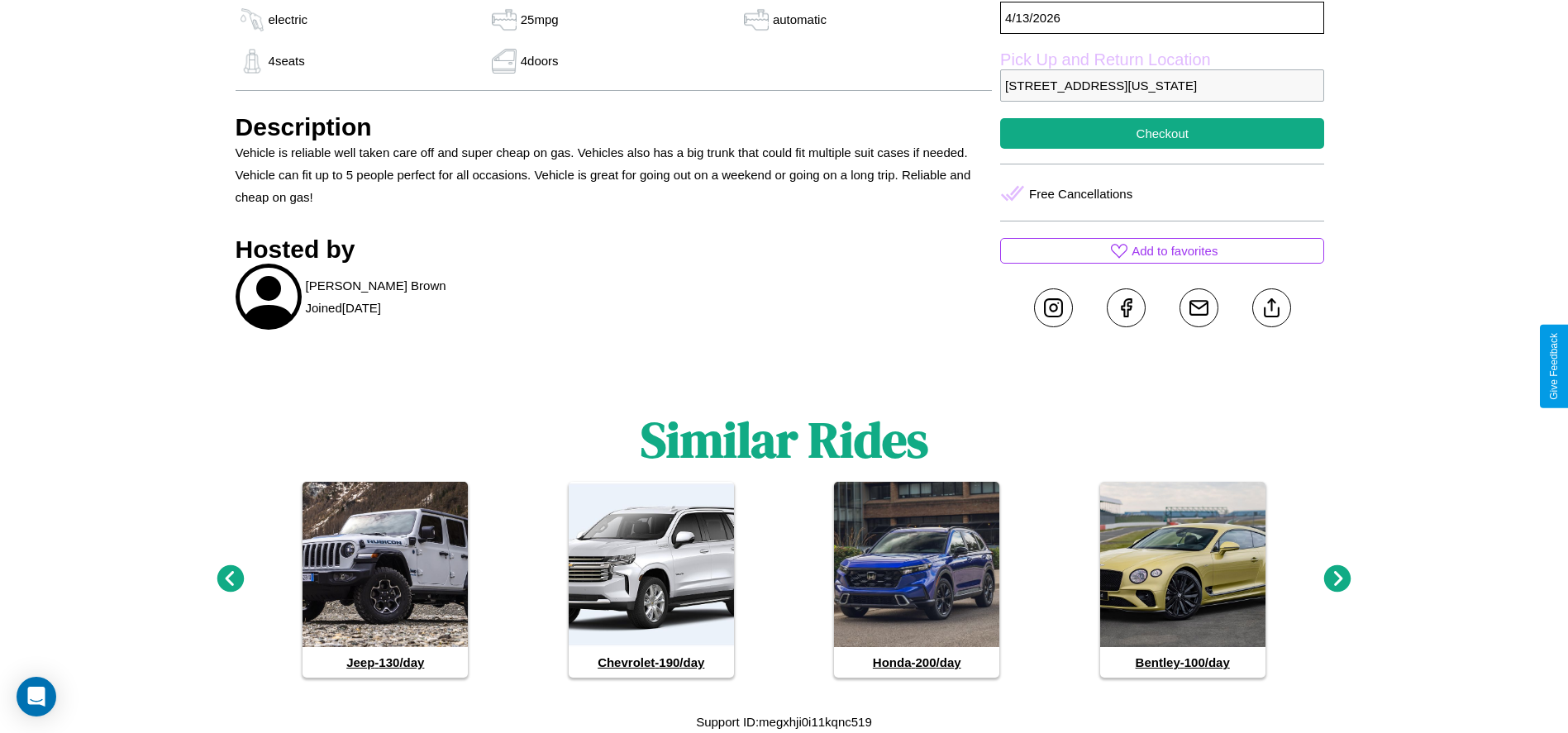
scroll to position [993, 0]
click at [1337, 579] on icon at bounding box center [1338, 579] width 27 height 27
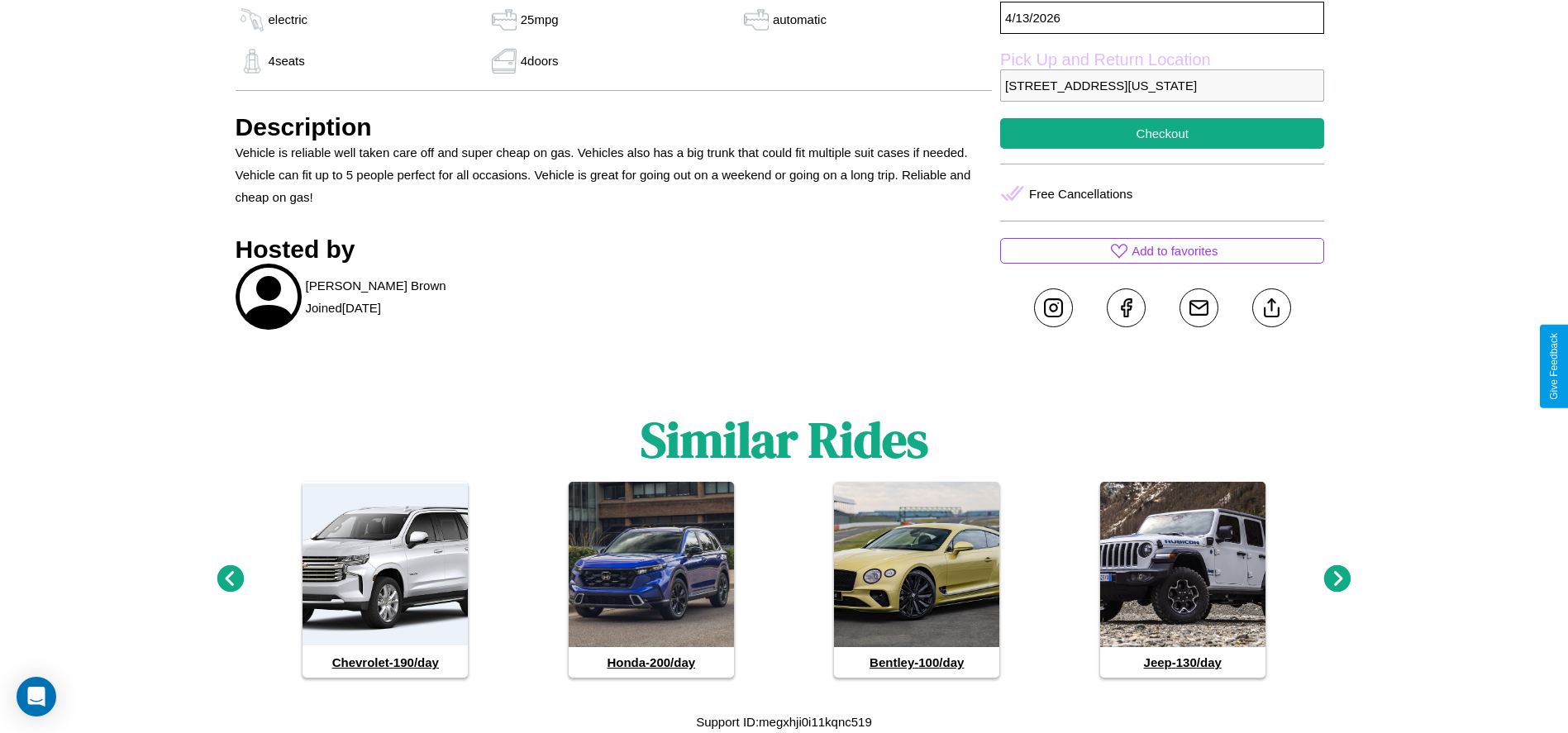
click at [1337, 579] on icon at bounding box center [1338, 579] width 27 height 27
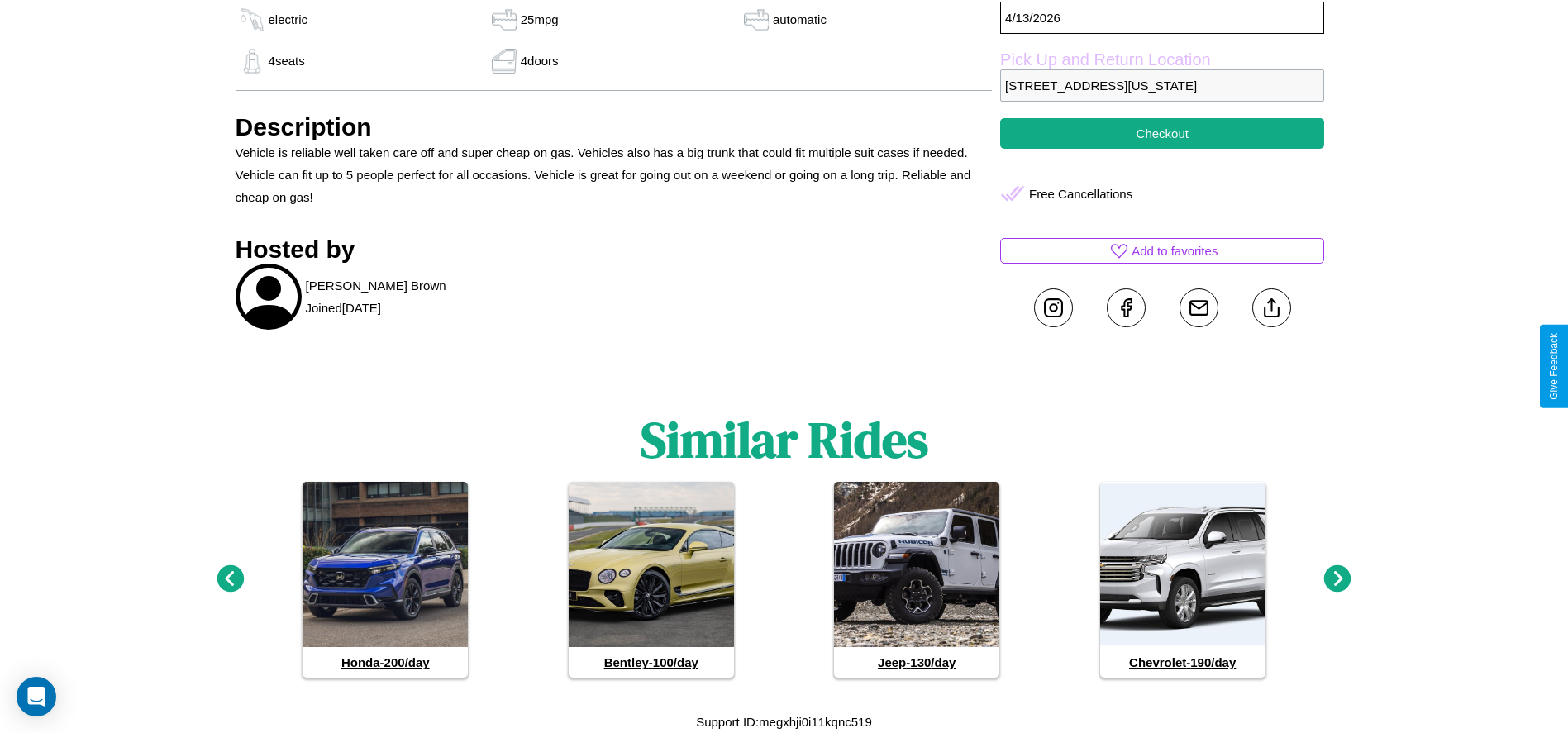
click at [1337, 579] on icon at bounding box center [1338, 579] width 27 height 27
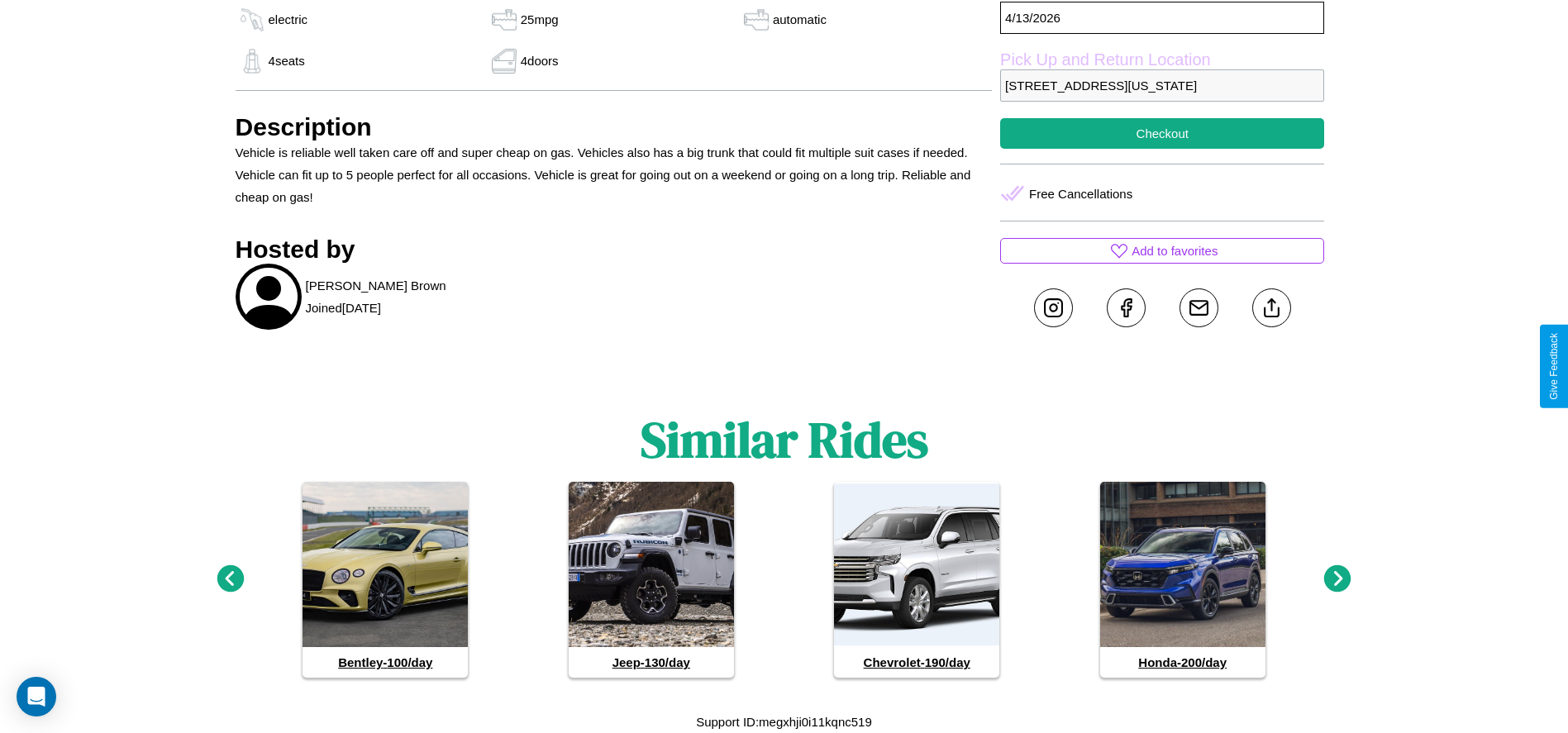
click at [1337, 579] on icon at bounding box center [1338, 579] width 27 height 27
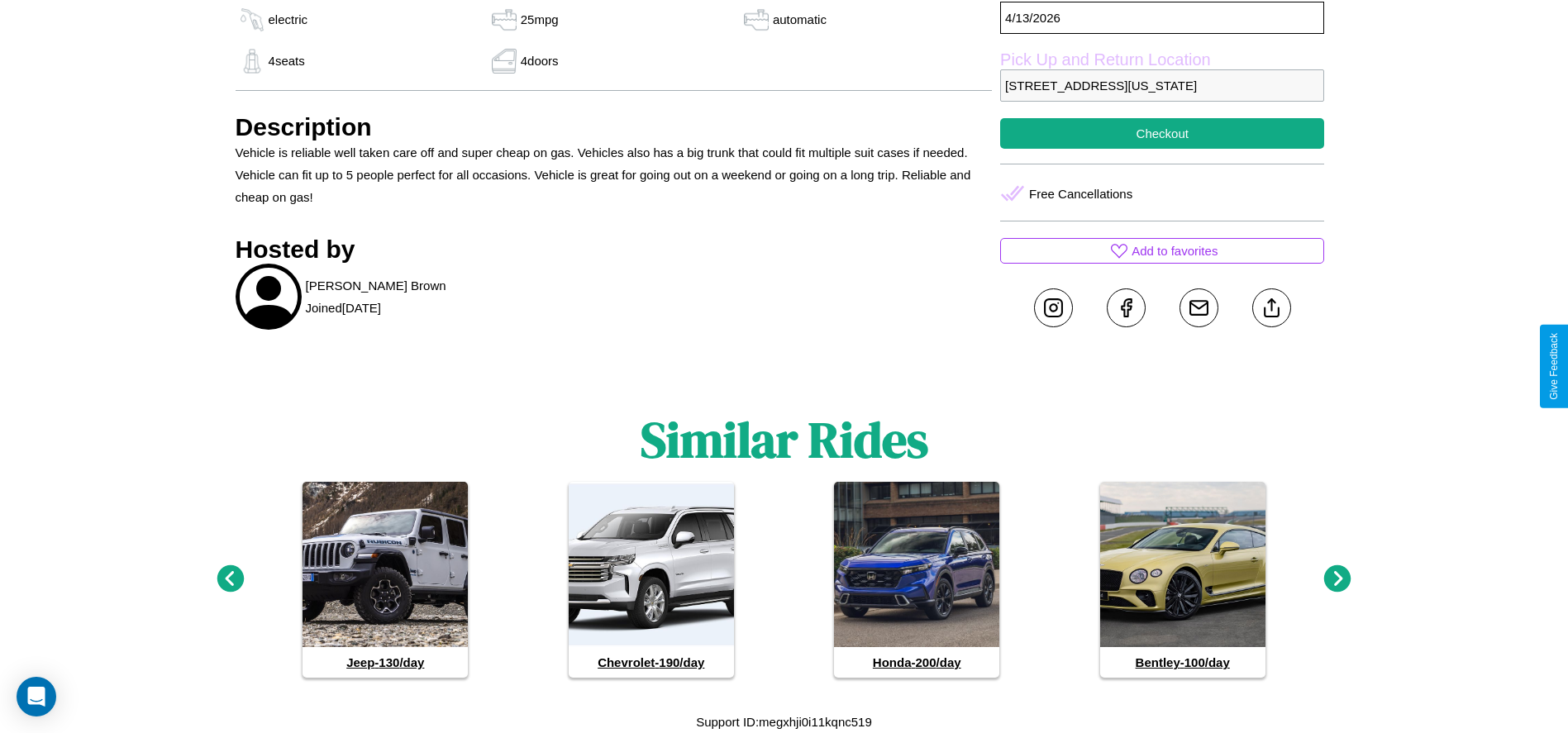
click at [230, 579] on icon at bounding box center [230, 579] width 27 height 27
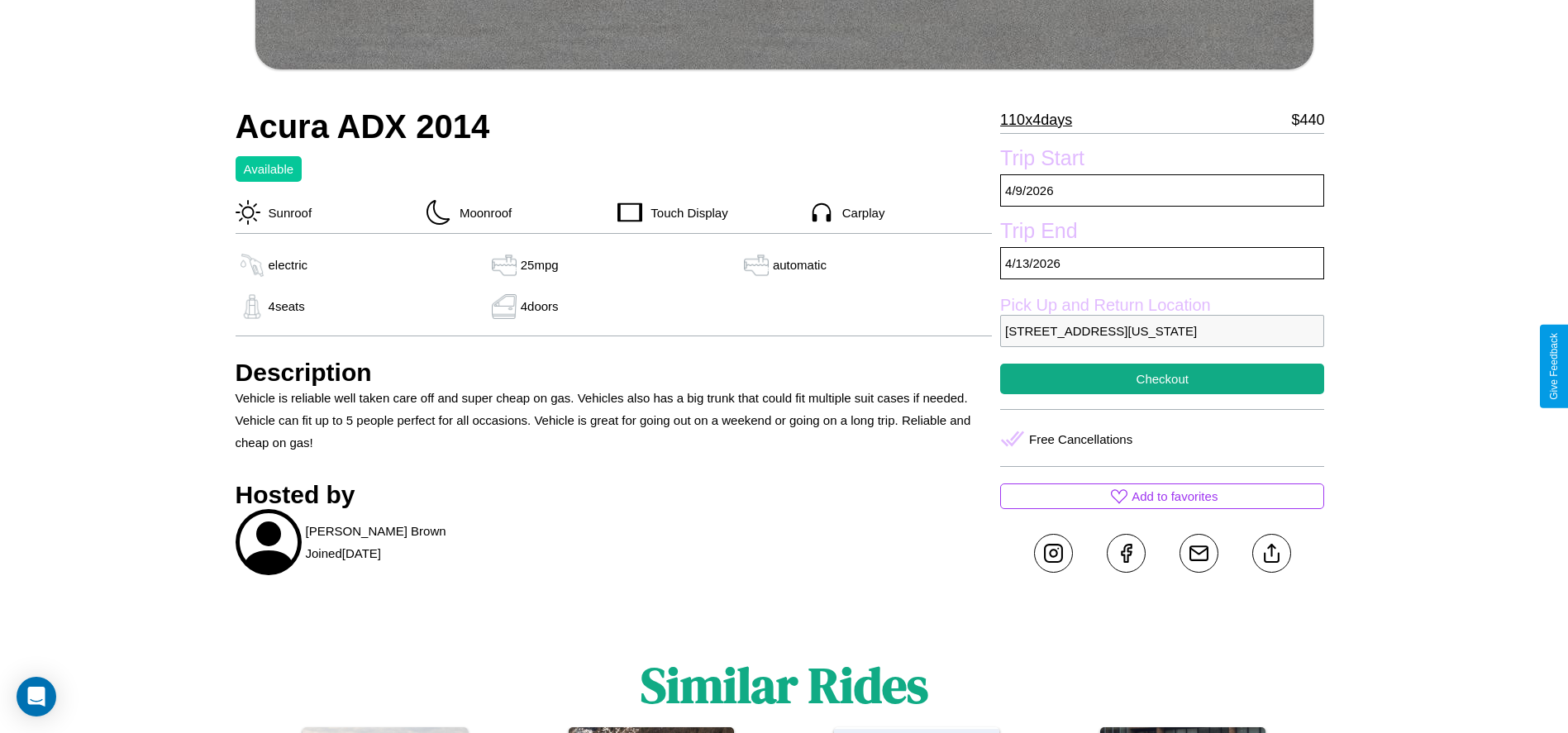
scroll to position [702, 0]
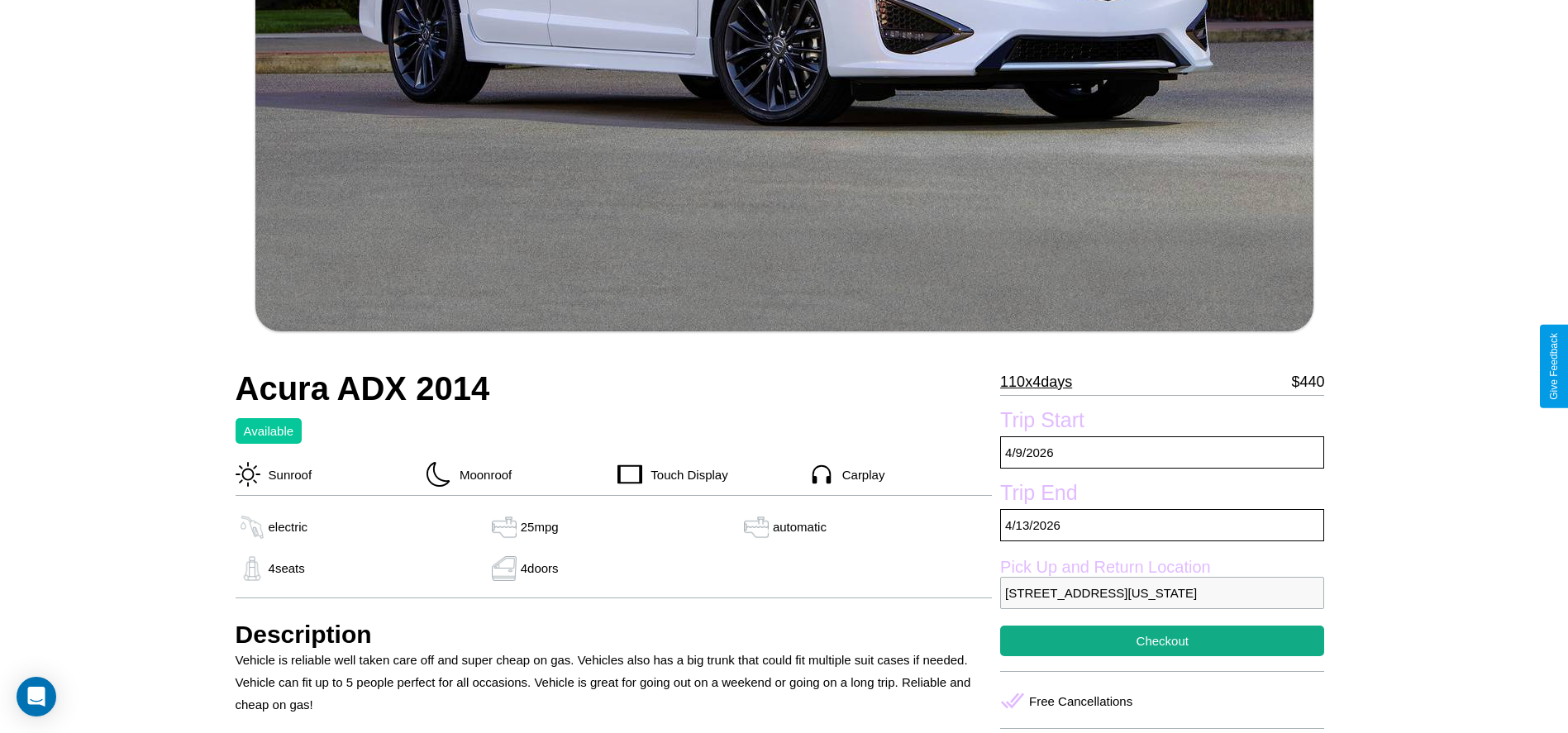
scroll to position [479, 0]
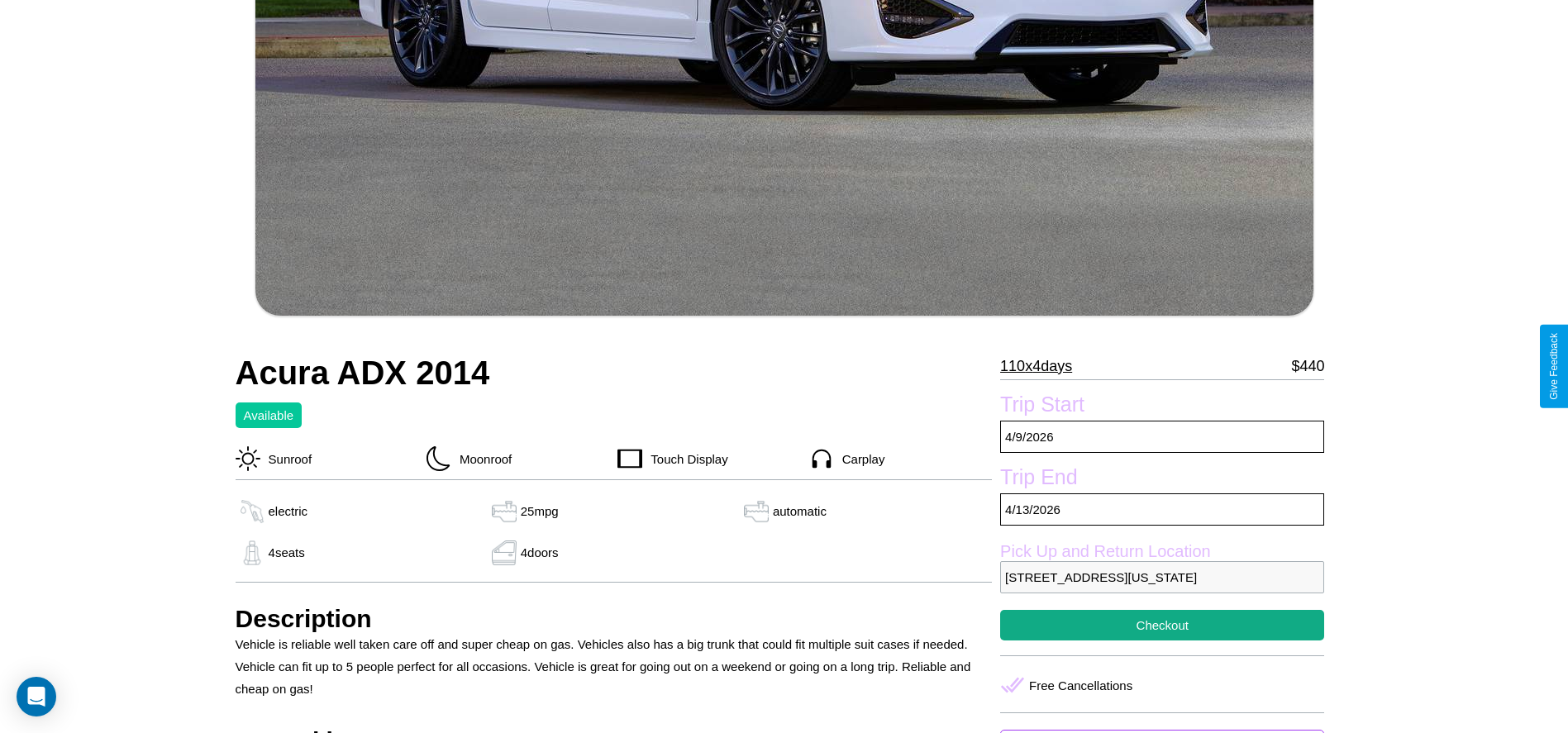
click at [1042, 366] on p "110 x 4 days" at bounding box center [1036, 365] width 72 height 26
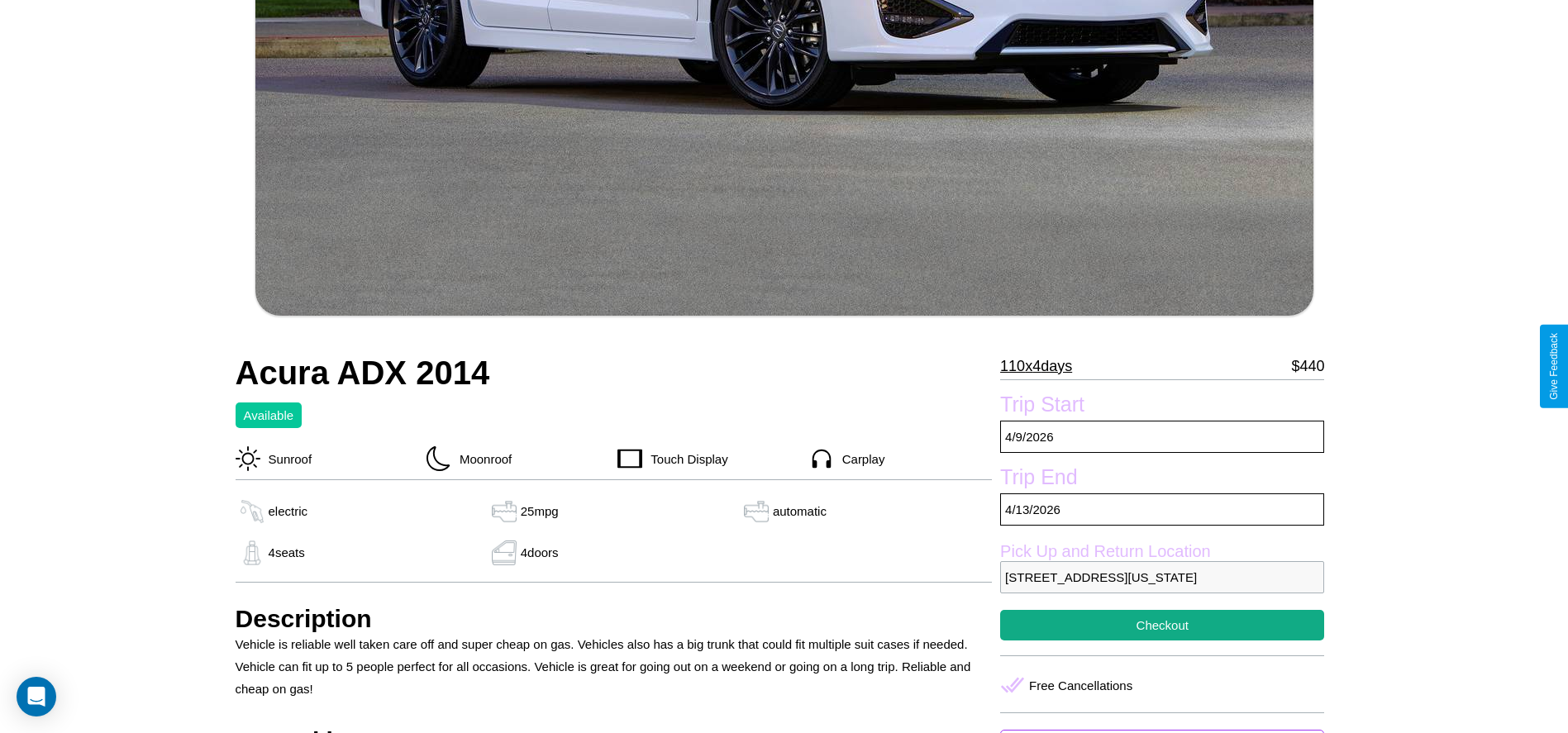
click at [1042, 366] on p "110 x 4 days" at bounding box center [1036, 365] width 72 height 26
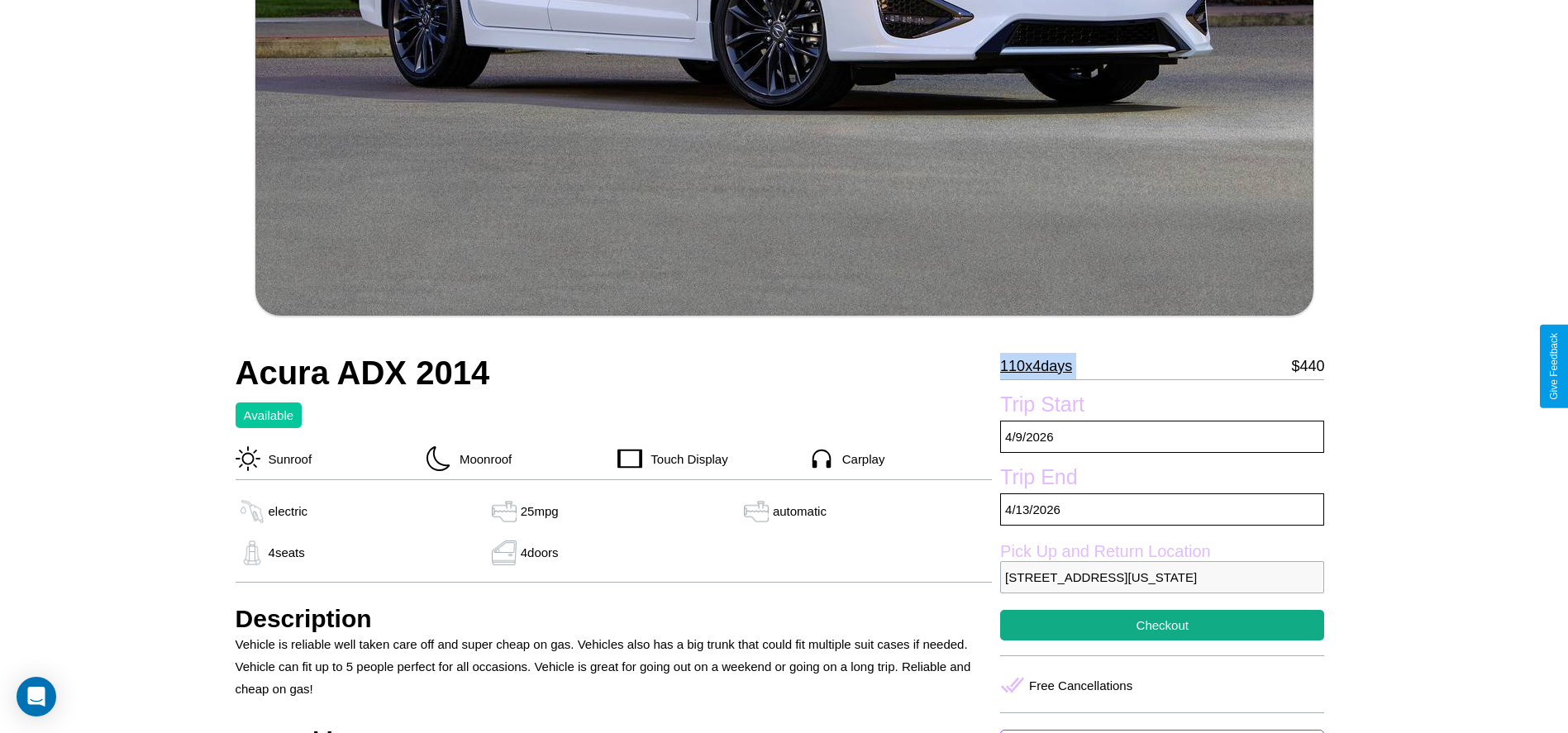
click at [1042, 366] on p "110 x 4 days" at bounding box center [1036, 365] width 72 height 26
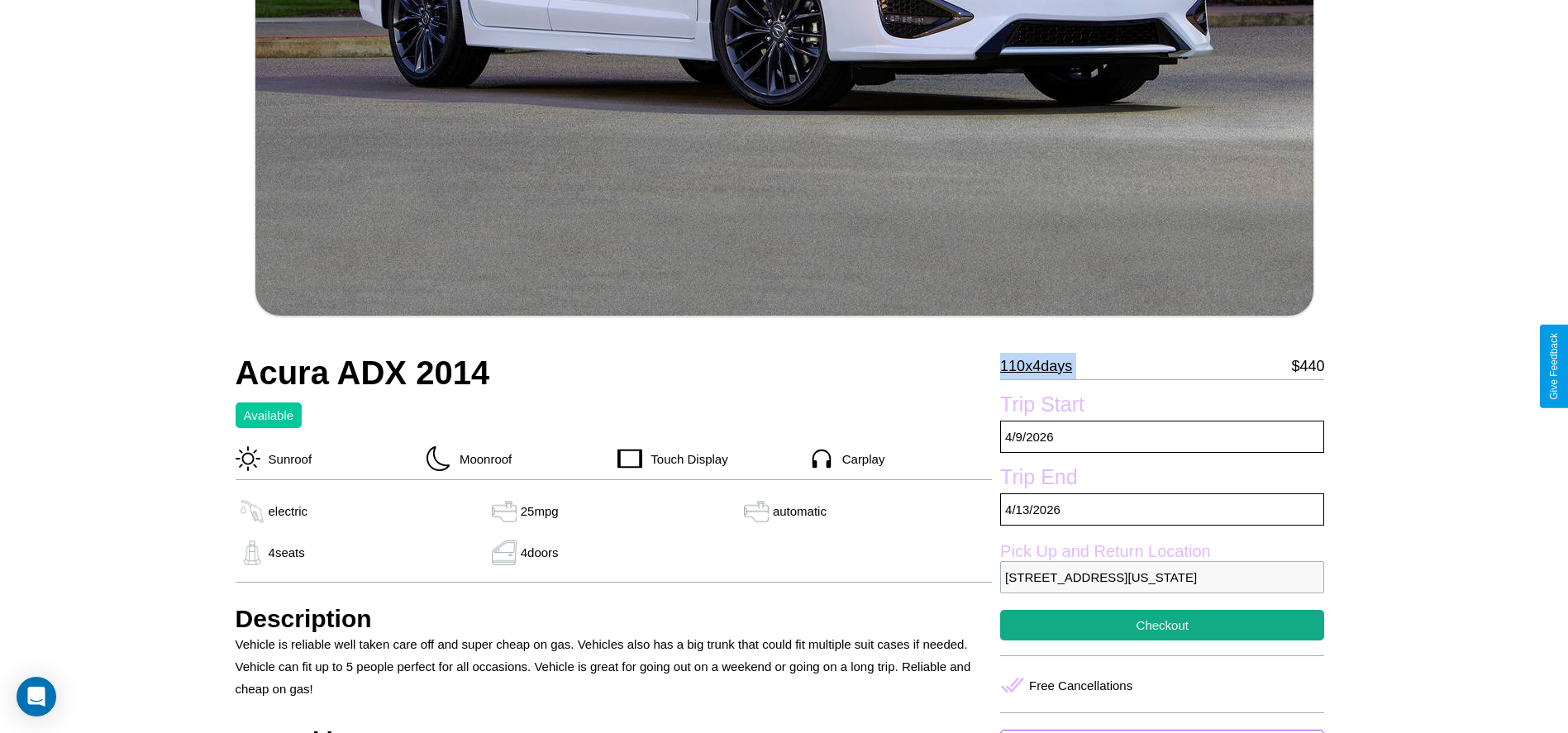
click at [1042, 366] on p "110 x 4 days" at bounding box center [1036, 365] width 72 height 26
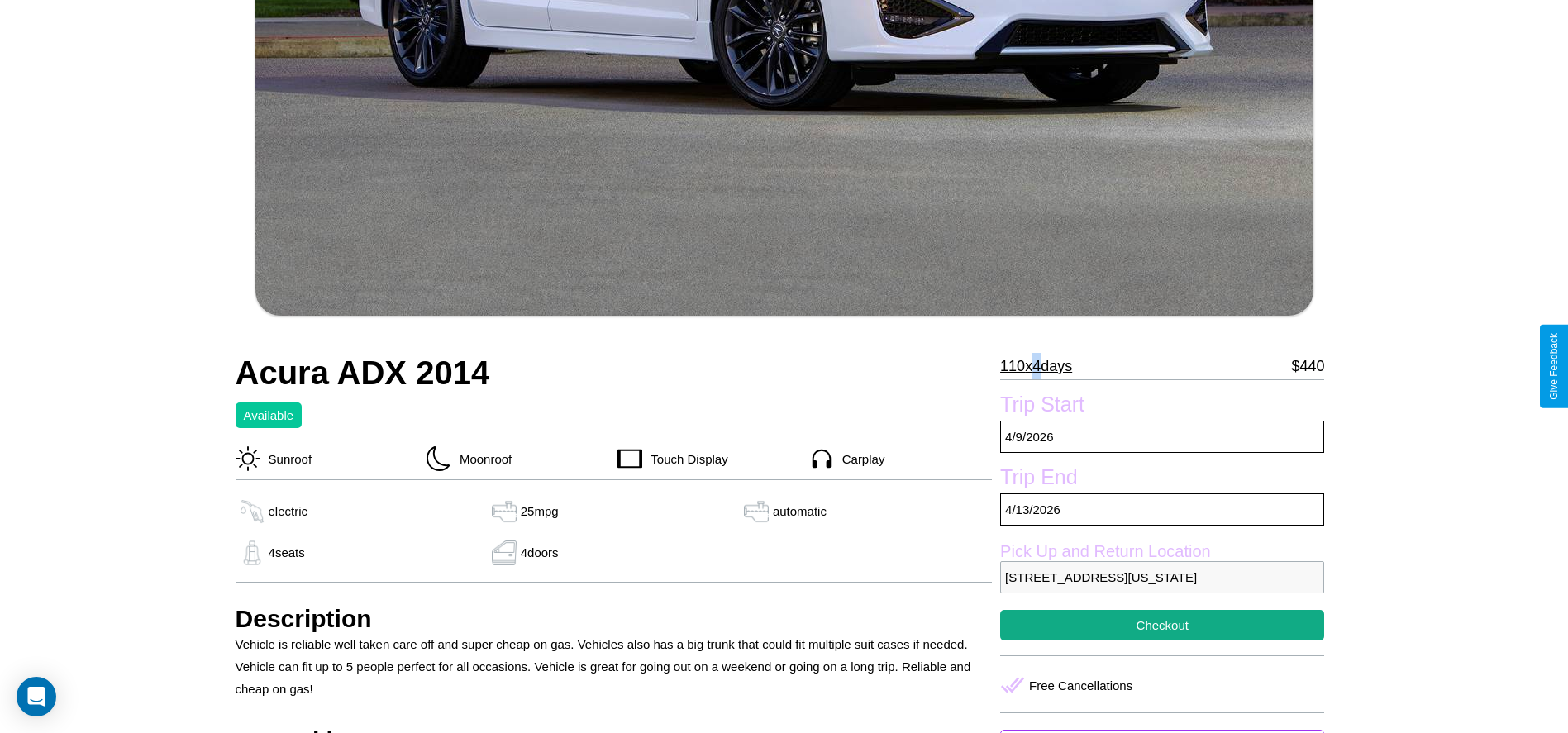
click at [1042, 366] on p "110 x 4 days" at bounding box center [1036, 365] width 72 height 26
